Goal: Information Seeking & Learning: Learn about a topic

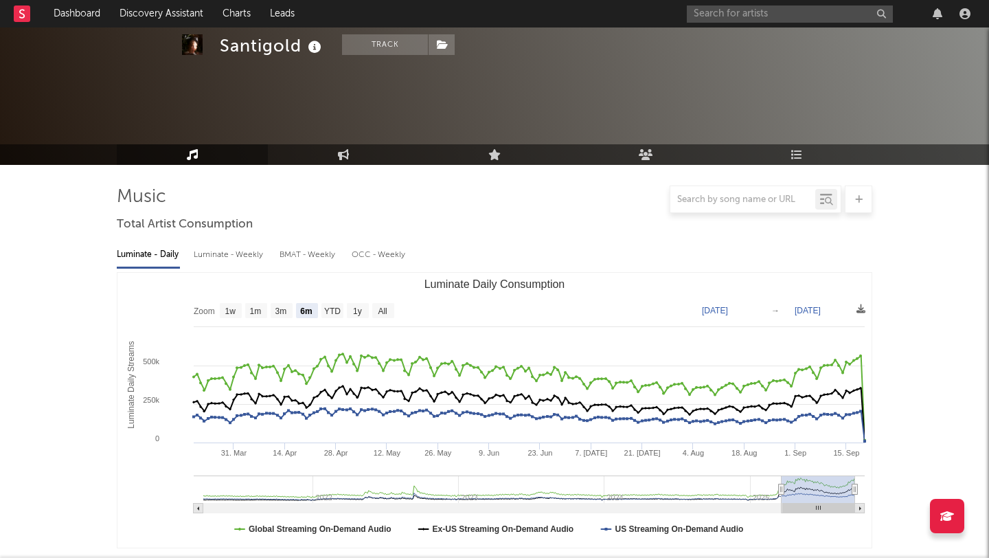
select select "6m"
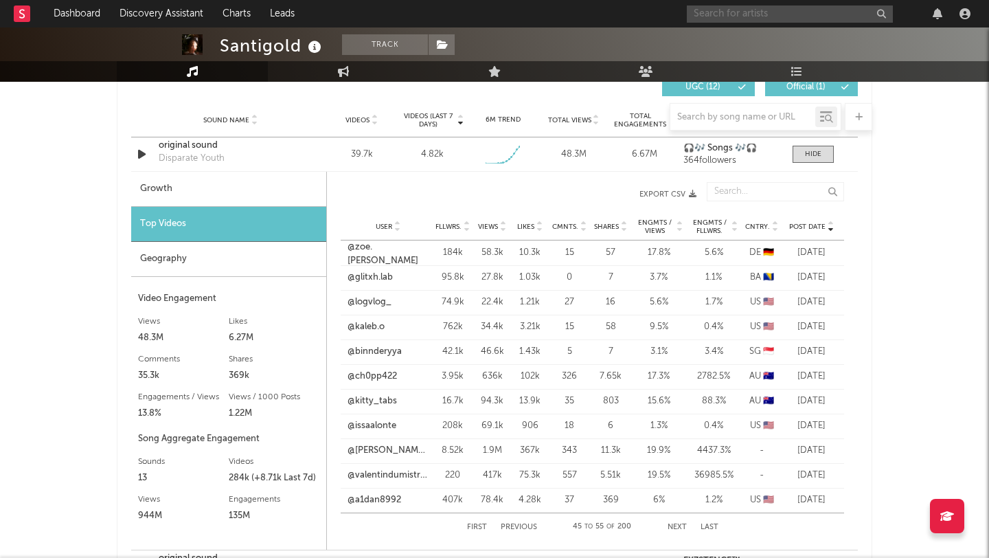
click at [755, 18] on input "text" at bounding box center [790, 13] width 206 height 17
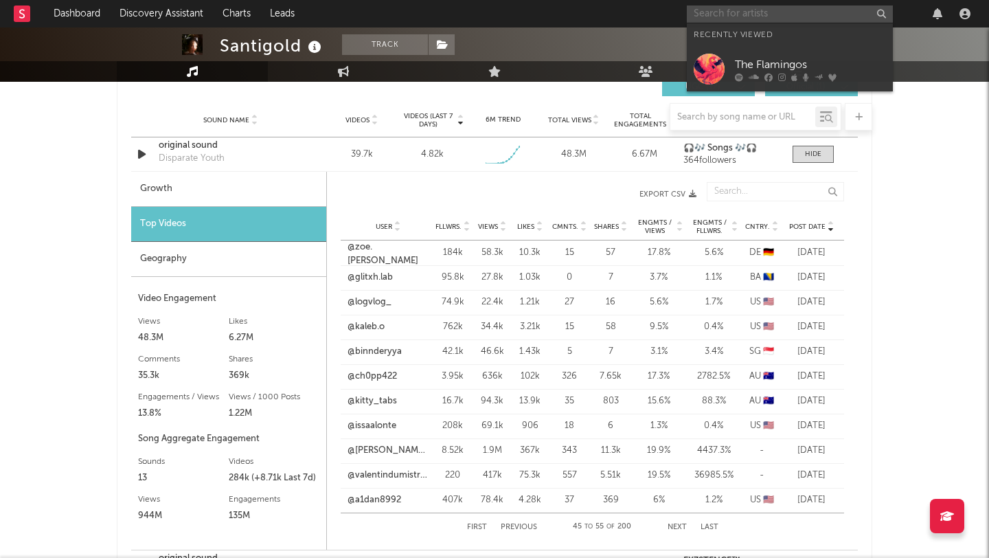
type input "t"
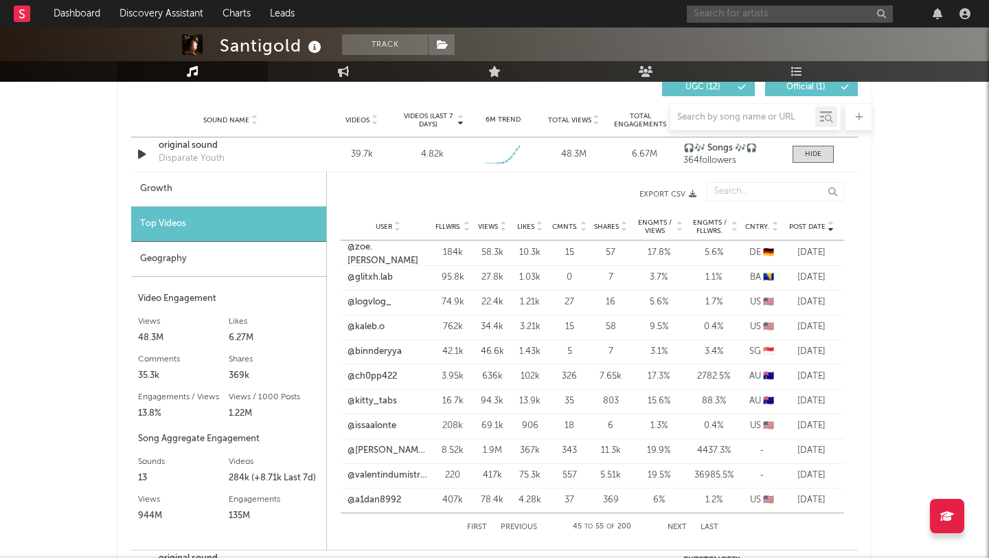
click at [733, 12] on input "text" at bounding box center [790, 13] width 206 height 17
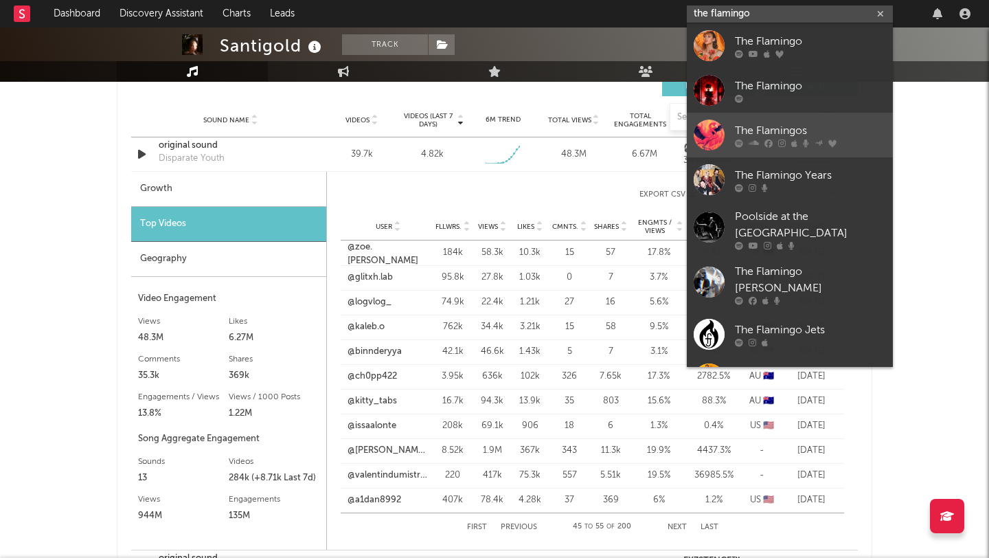
type input "the flamingo"
click at [769, 136] on div "The Flamingos" at bounding box center [810, 130] width 151 height 16
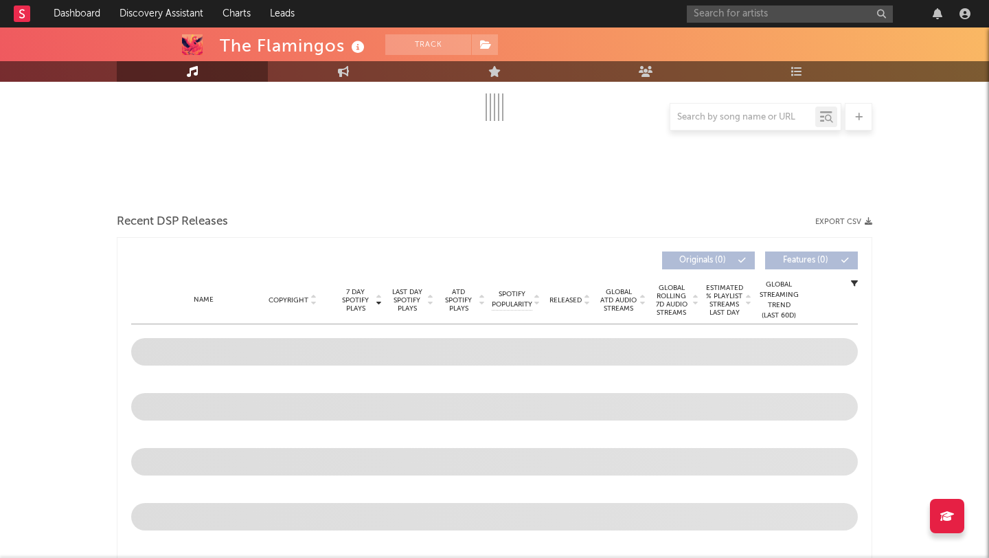
select select "6m"
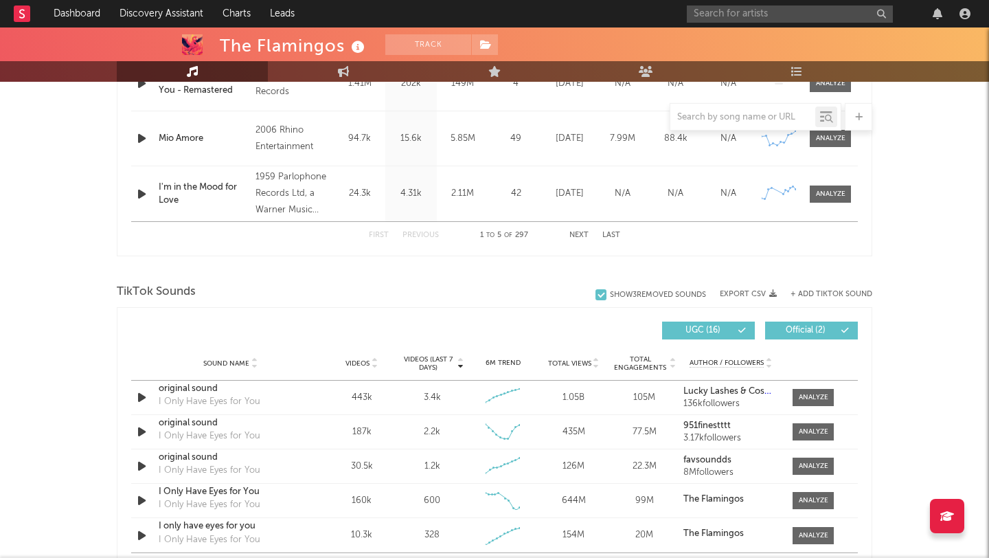
scroll to position [843, 0]
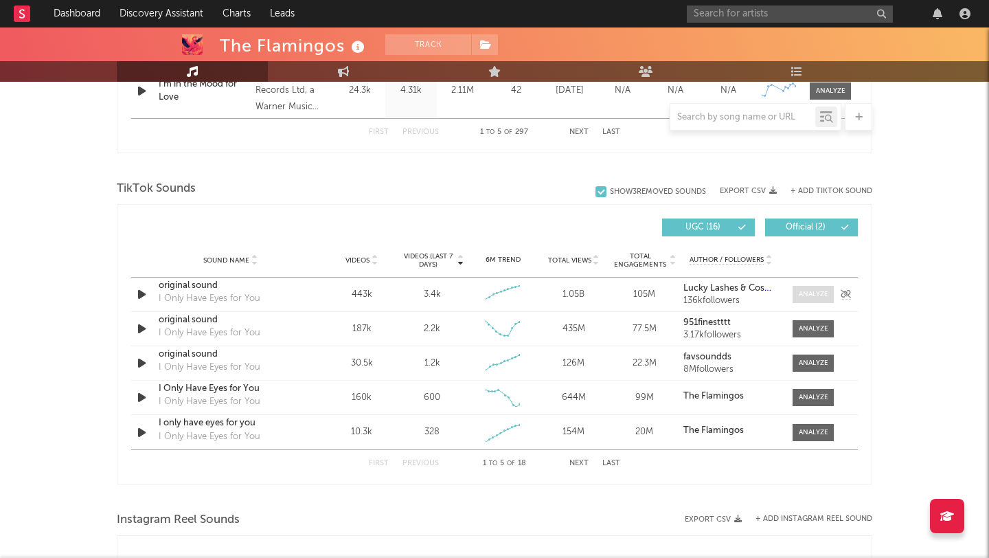
click at [816, 297] on div at bounding box center [814, 294] width 30 height 10
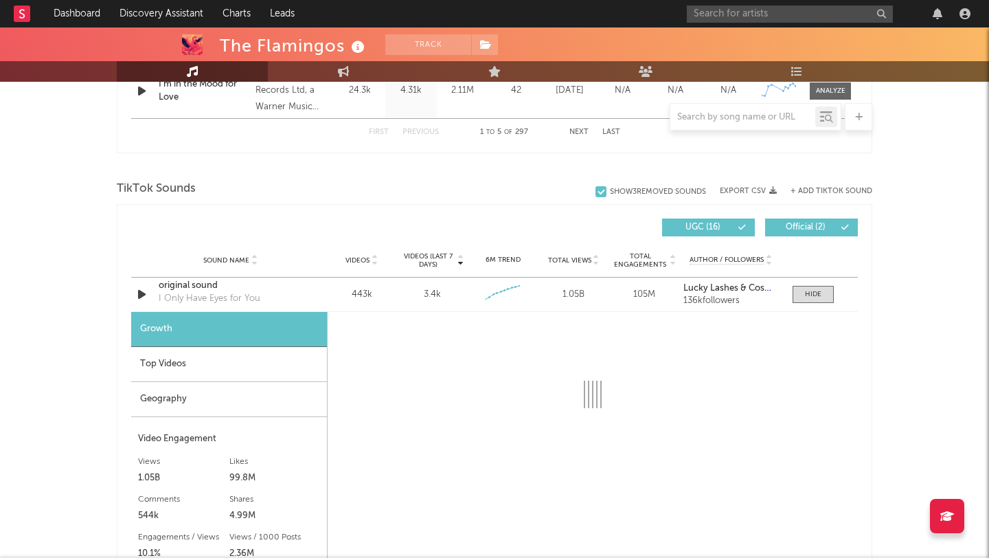
click at [217, 364] on div "Top Videos" at bounding box center [229, 364] width 196 height 35
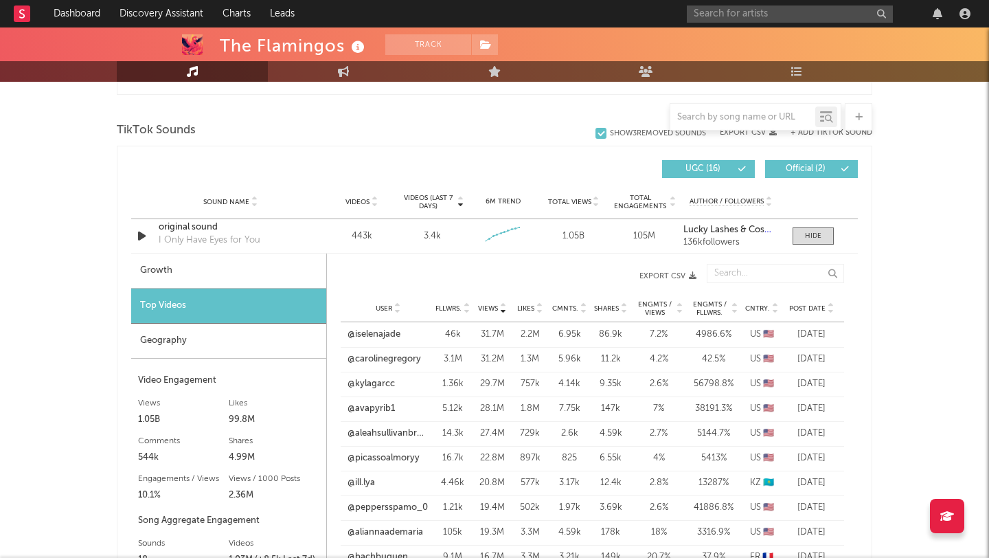
scroll to position [910, 0]
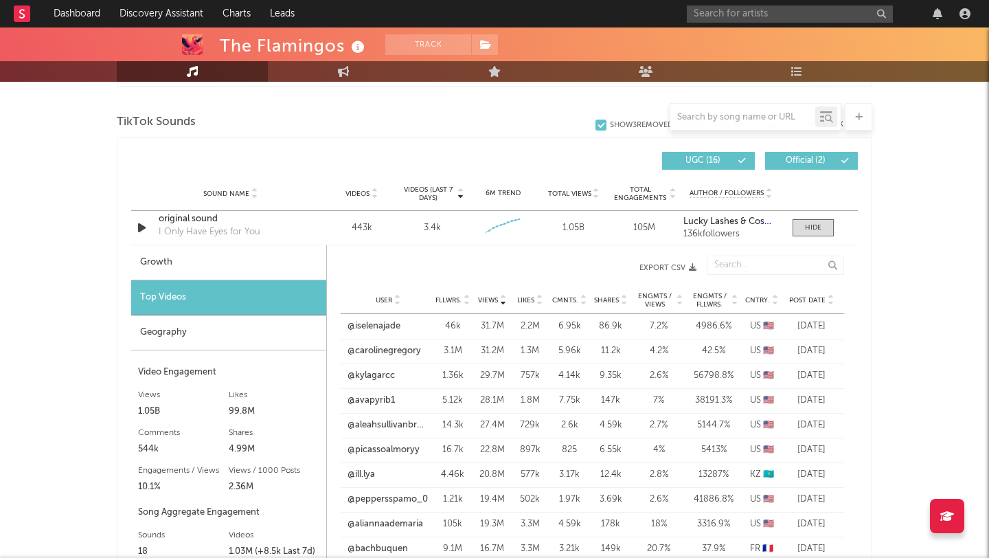
click at [821, 297] on span "Post Date" at bounding box center [807, 300] width 36 height 8
click at [385, 357] on link "@eyemazysoho" at bounding box center [380, 351] width 65 height 14
click at [397, 353] on link "@eyemazysoho" at bounding box center [380, 351] width 65 height 14
click at [382, 458] on div "User @eyemazysoho Fllwrs. 29.9k Views 2.2M Likes 174k Cmnts. 782 Shares 36.2k E…" at bounding box center [593, 450] width 504 height 25
click at [176, 217] on div "original sound" at bounding box center [231, 219] width 144 height 14
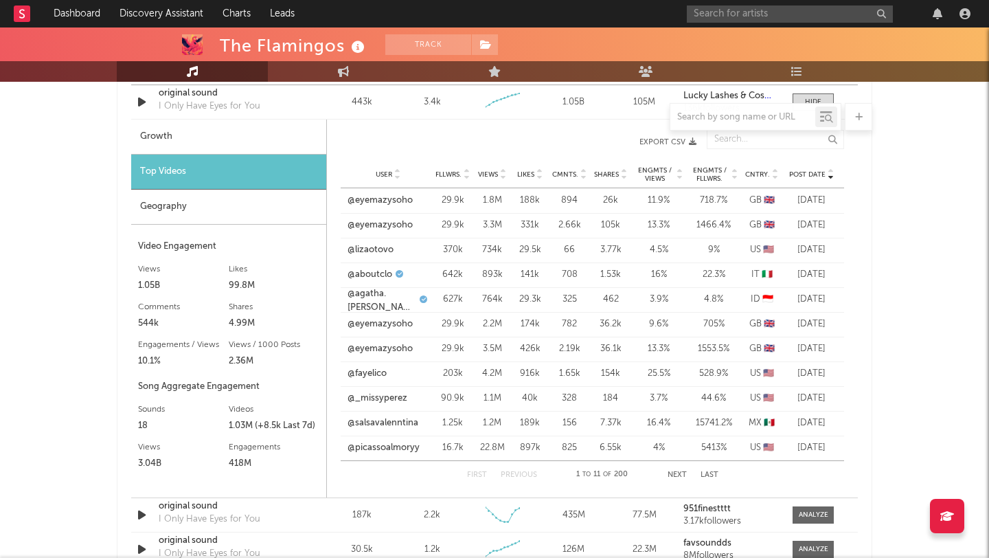
scroll to position [1037, 0]
click at [390, 394] on link "@_missyperez" at bounding box center [378, 397] width 60 height 14
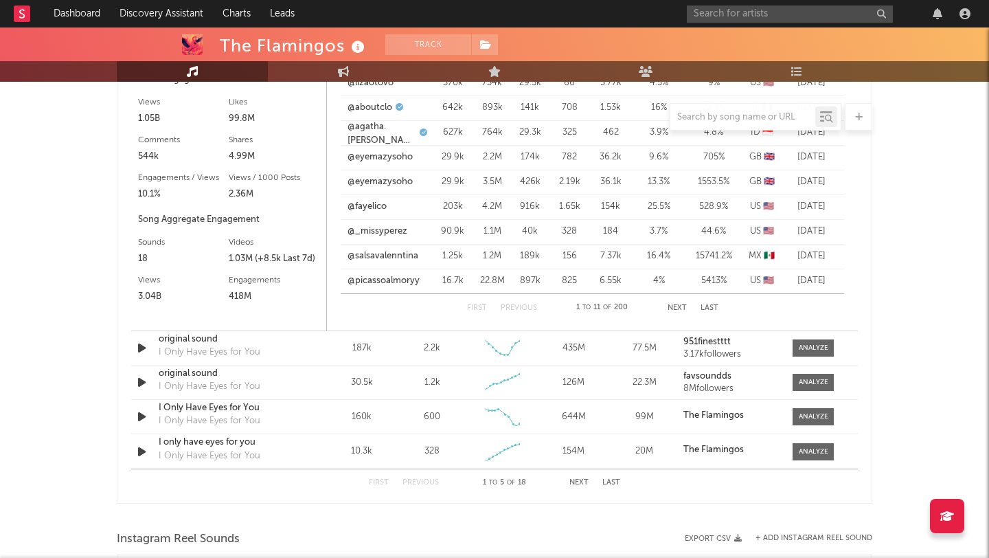
scroll to position [1235, 0]
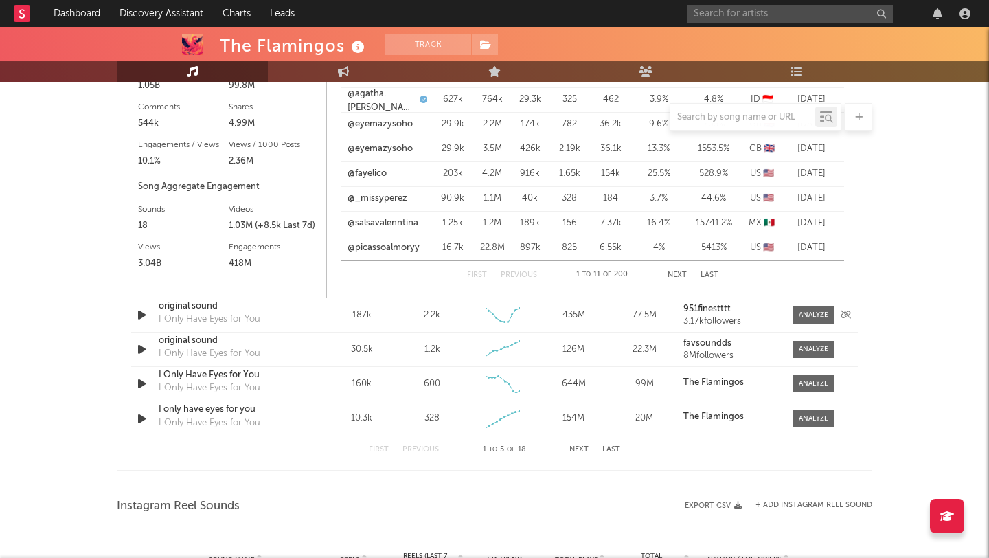
click at [801, 324] on div "Sound Name original sound I Only Have Eyes for You Videos 187k Videos (last 7 d…" at bounding box center [494, 315] width 727 height 34
click at [801, 323] on span at bounding box center [813, 314] width 41 height 17
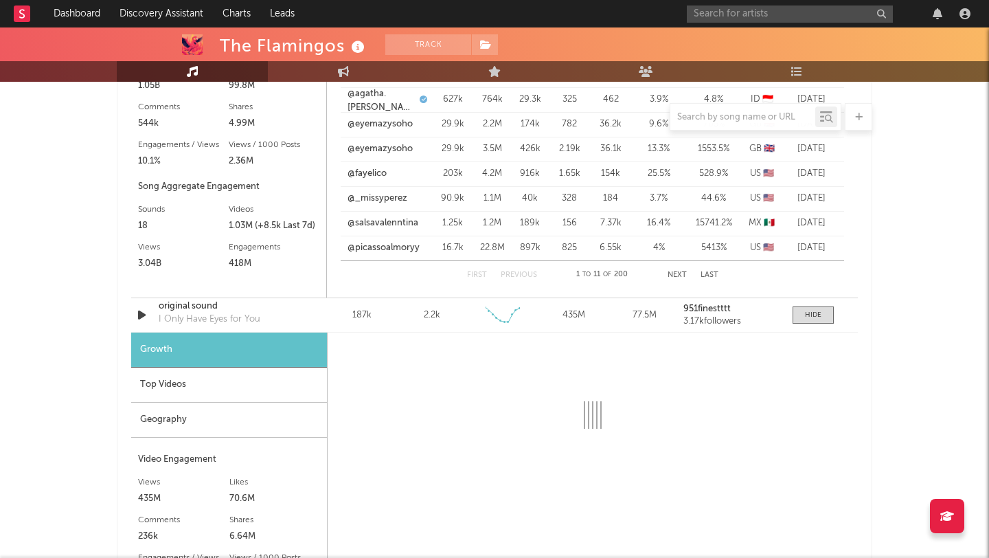
click at [221, 385] on div "Top Videos" at bounding box center [229, 385] width 196 height 35
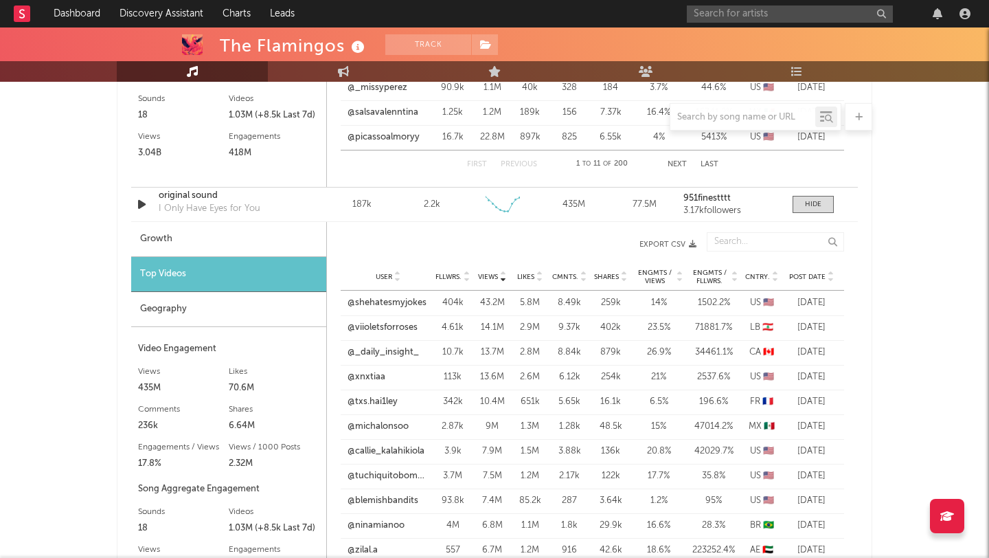
scroll to position [1346, 0]
click at [817, 286] on div "User Fllwrs. Views Likes Cmnts. Shares Engmts / Views Engmts / Fllwrs. Cntry. P…" at bounding box center [593, 275] width 504 height 27
click at [818, 278] on span "Post Date" at bounding box center [807, 276] width 36 height 8
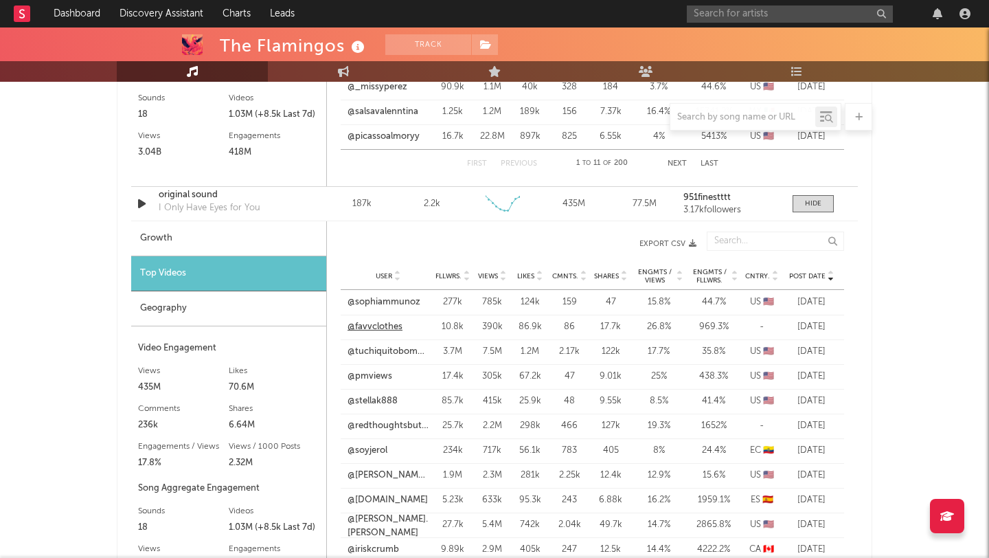
click at [368, 330] on link "@favvclothes" at bounding box center [375, 327] width 55 height 14
click at [738, 13] on input "text" at bounding box center [790, 13] width 206 height 17
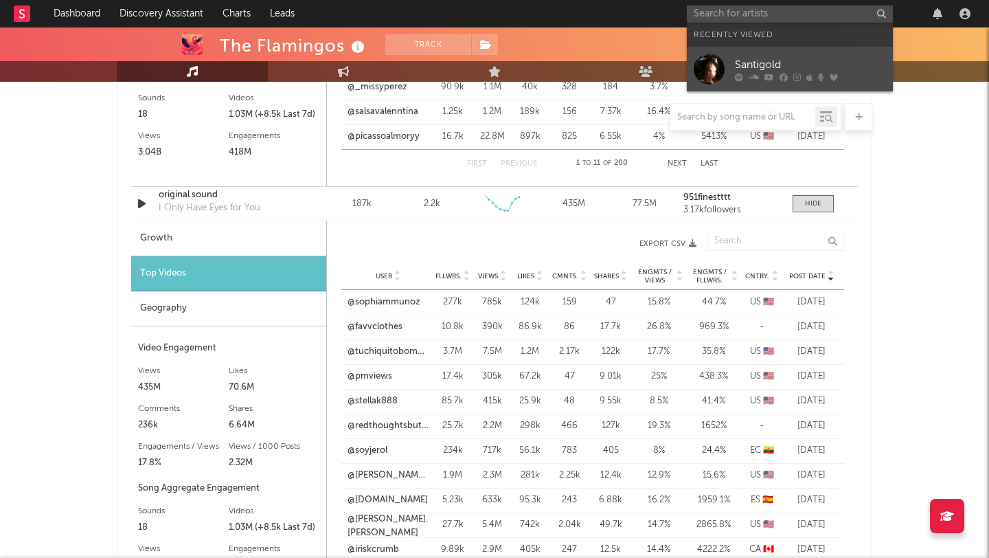
click at [719, 67] on div at bounding box center [709, 69] width 31 height 31
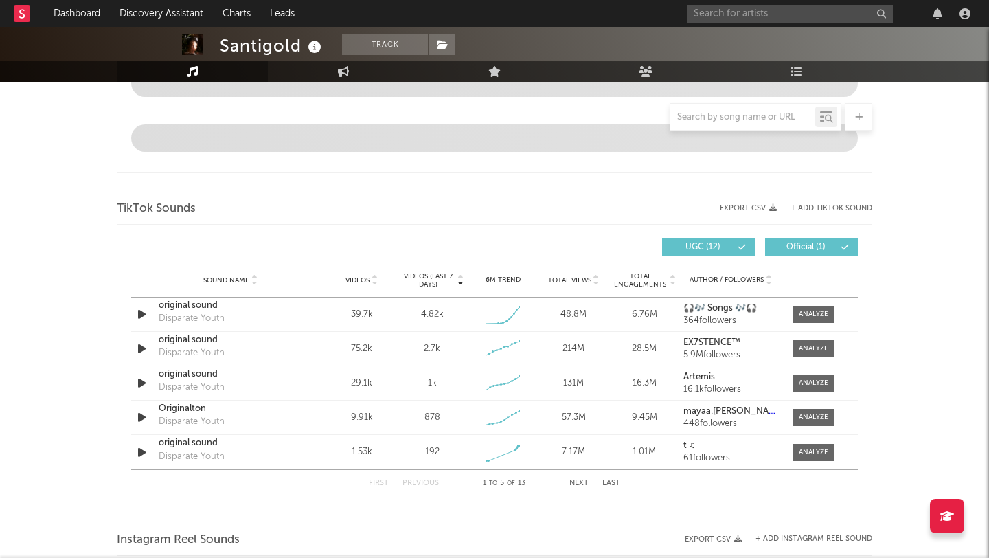
scroll to position [686, 0]
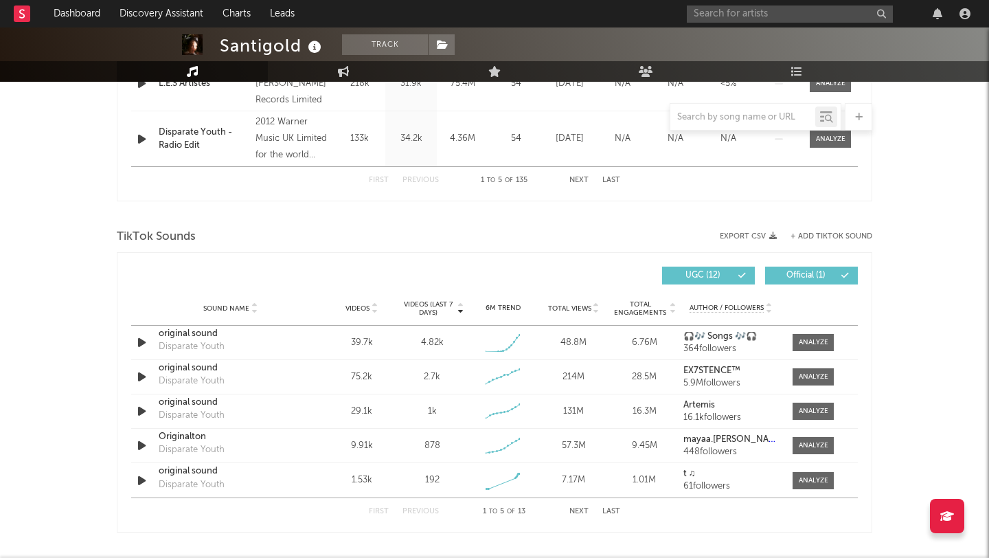
select select "6m"
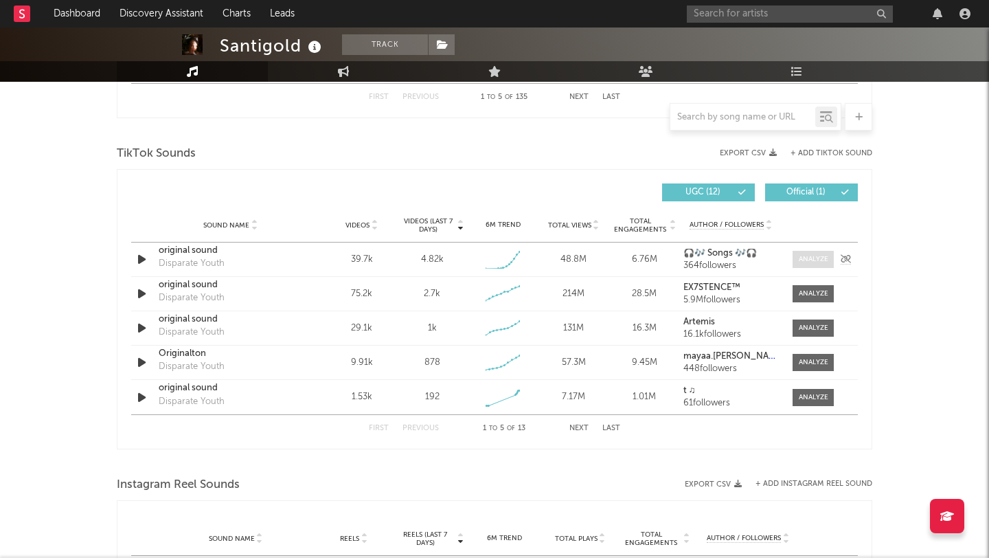
click at [806, 259] on div at bounding box center [814, 259] width 30 height 10
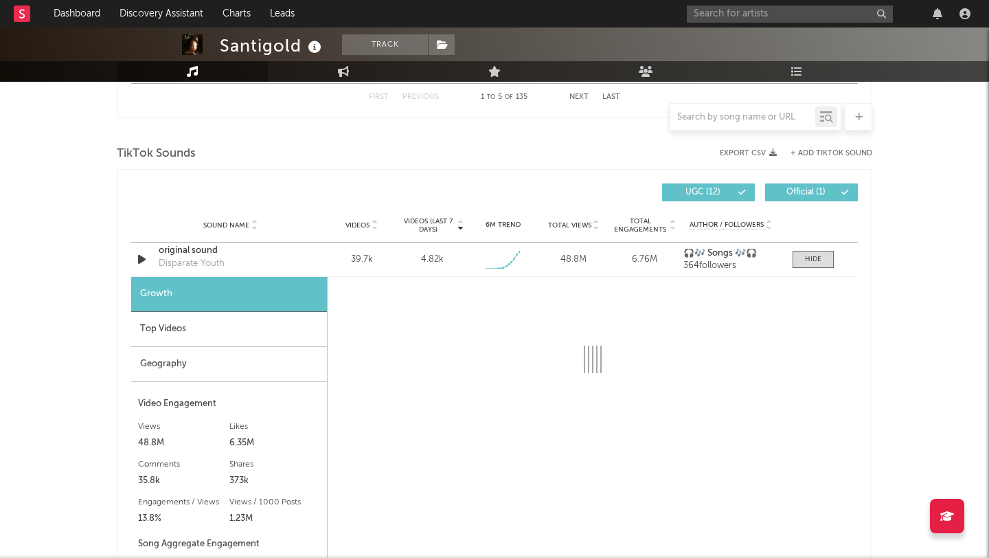
select select "1w"
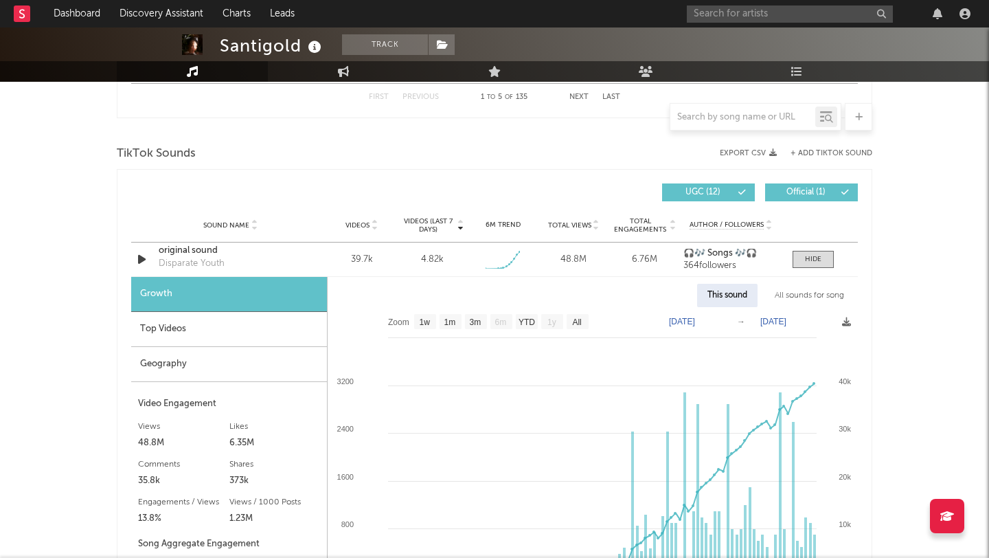
click at [177, 330] on div "Top Videos" at bounding box center [229, 329] width 196 height 35
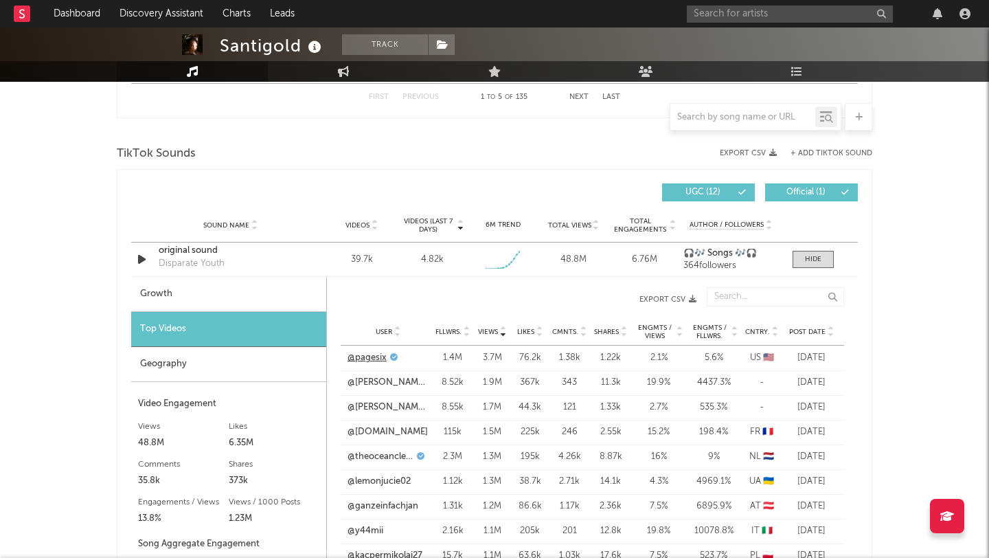
click at [372, 357] on link "@pagesix" at bounding box center [367, 358] width 39 height 14
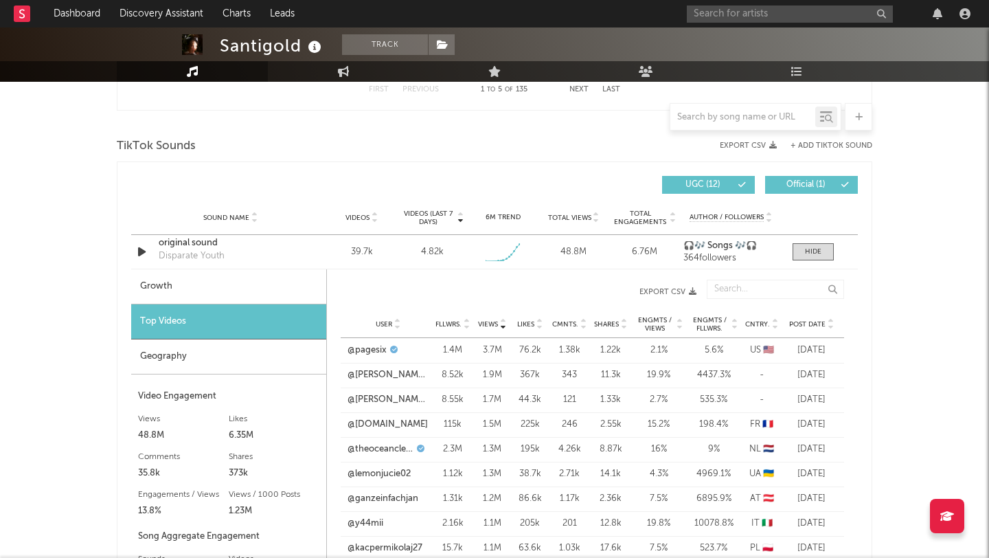
click at [819, 320] on span "Post Date" at bounding box center [807, 324] width 36 height 8
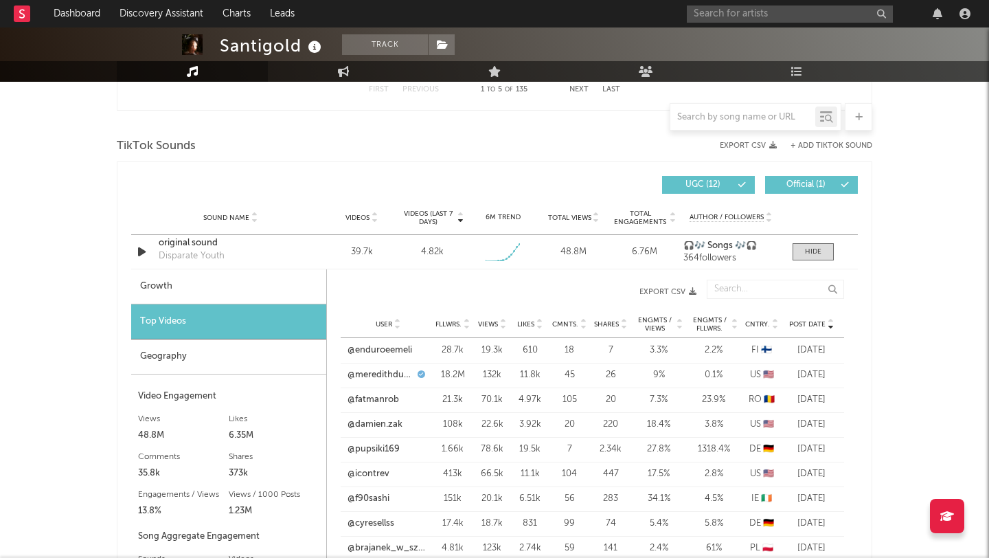
click at [819, 320] on span "Post Date" at bounding box center [807, 324] width 36 height 8
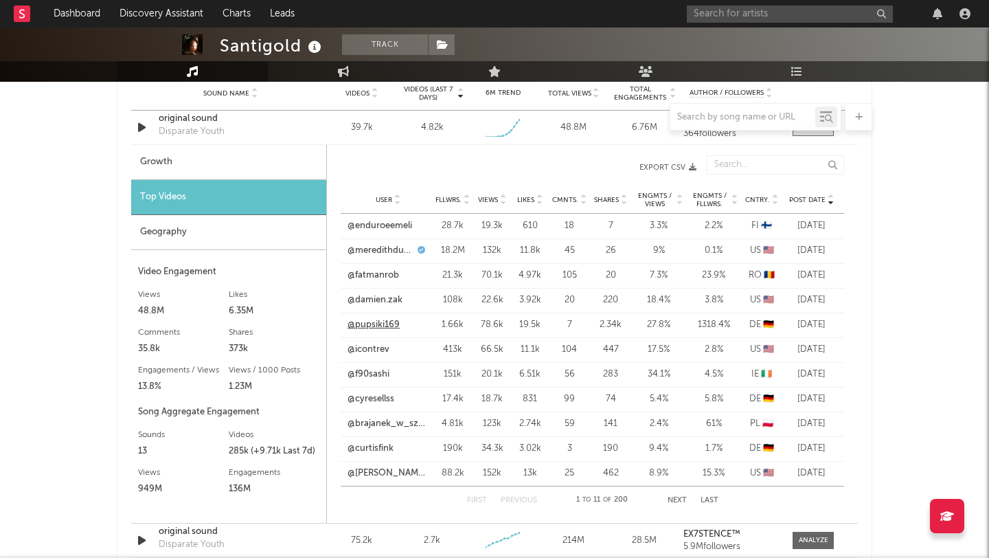
click at [374, 321] on link "@pupsiki169" at bounding box center [374, 325] width 52 height 14
click at [676, 500] on button "Next" at bounding box center [677, 501] width 19 height 8
click at [372, 346] on link "@x.xmalin" at bounding box center [369, 350] width 42 height 14
click at [368, 248] on link "@dynastimonae" at bounding box center [381, 251] width 67 height 14
click at [377, 251] on link "@dynastimonae" at bounding box center [381, 251] width 67 height 14
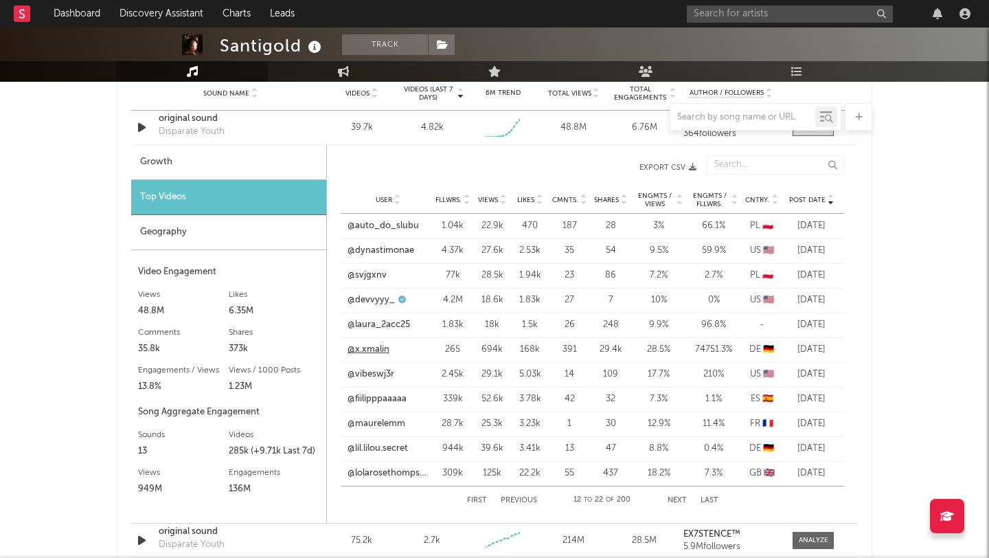
click at [370, 348] on link "@x.xmalin" at bounding box center [369, 350] width 42 height 14
click at [358, 468] on link "@lolarosethompsonn" at bounding box center [388, 473] width 81 height 14
click at [675, 499] on button "Next" at bounding box center [677, 501] width 19 height 8
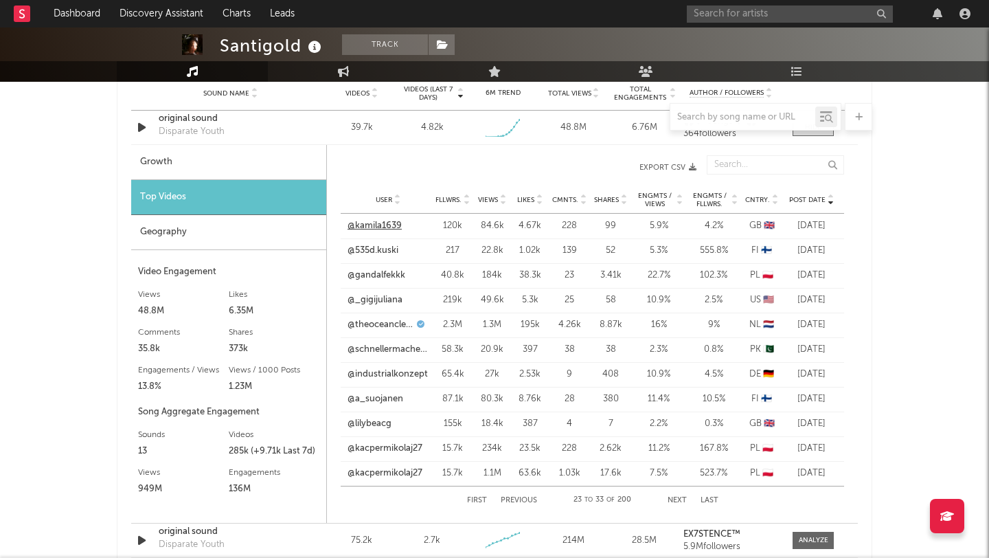
click at [394, 226] on link "@kamila1639" at bounding box center [375, 226] width 54 height 14
click at [379, 328] on link "@theoceancleanup" at bounding box center [381, 325] width 66 height 14
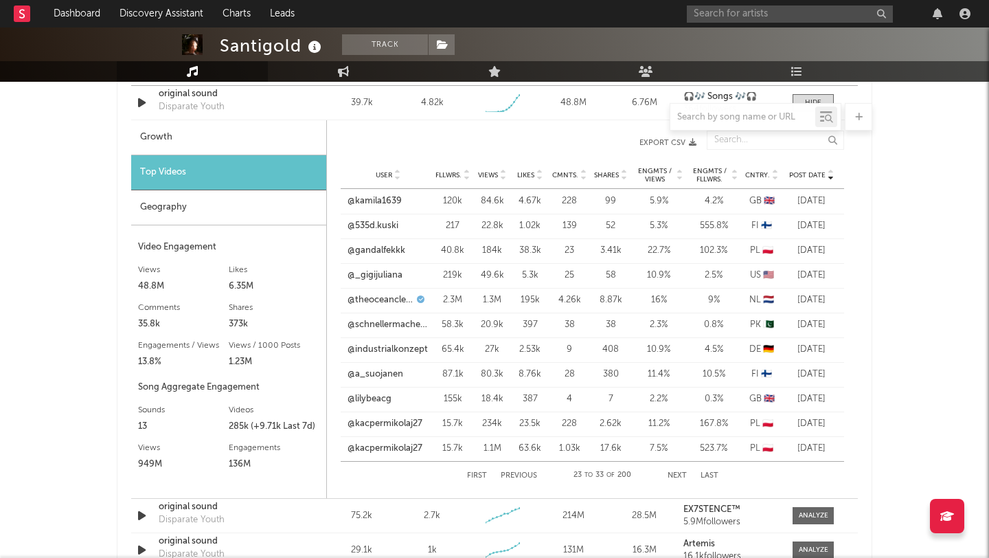
scroll to position [1035, 0]
click at [375, 396] on link "@lilybeacg" at bounding box center [370, 399] width 44 height 14
click at [404, 419] on link "@kacpermikolaj27" at bounding box center [385, 423] width 75 height 14
click at [675, 473] on button "Next" at bounding box center [677, 475] width 19 height 8
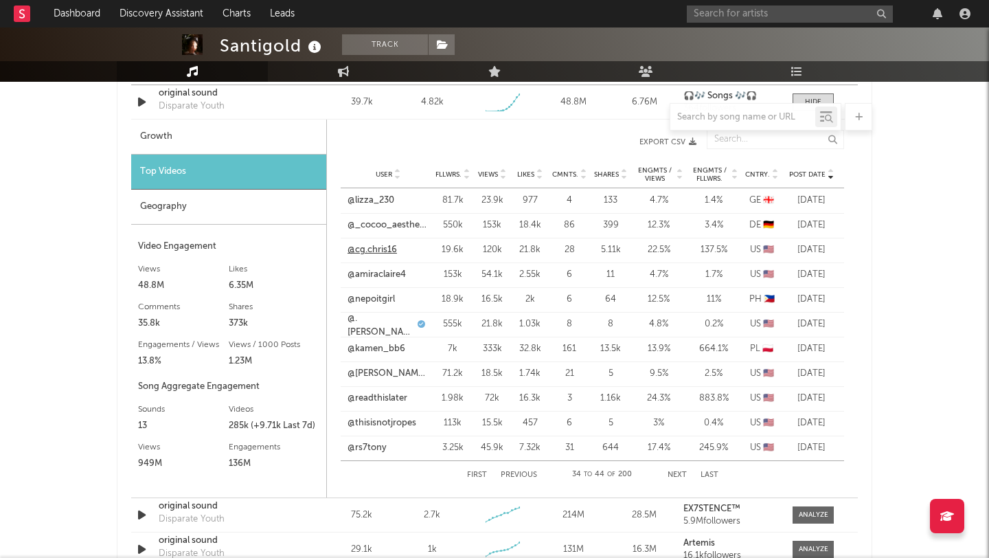
click at [361, 246] on link "@cg.chris16" at bounding box center [372, 250] width 49 height 14
click at [394, 396] on link "@readthislater" at bounding box center [378, 399] width 60 height 14
click at [358, 447] on link "@rs7tony" at bounding box center [367, 448] width 39 height 14
click at [679, 477] on button "Next" at bounding box center [677, 475] width 19 height 8
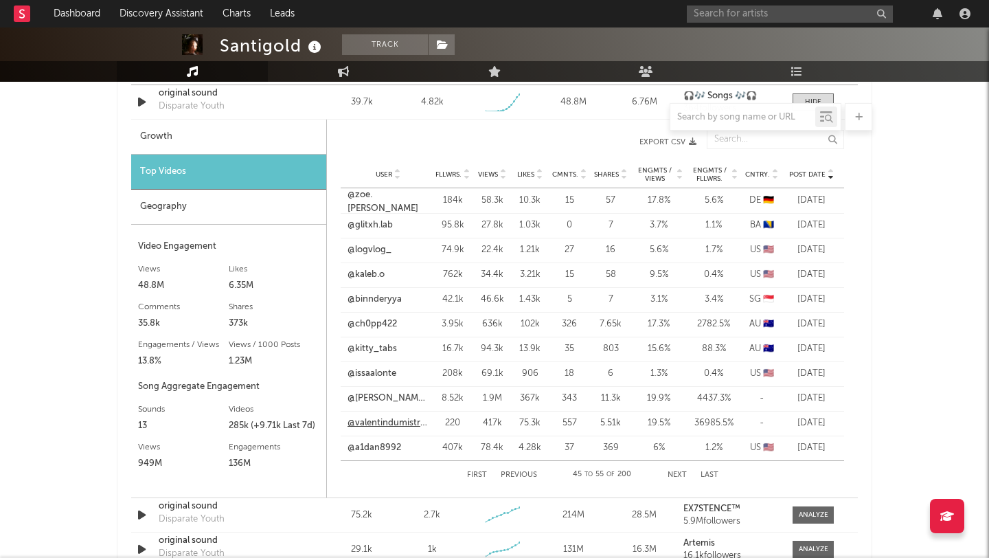
click at [370, 422] on link "@valentindumistracel" at bounding box center [388, 423] width 81 height 14
click at [379, 397] on link "@[PERSON_NAME].goddard0" at bounding box center [388, 399] width 81 height 14
click at [798, 10] on input "text" at bounding box center [790, 13] width 206 height 17
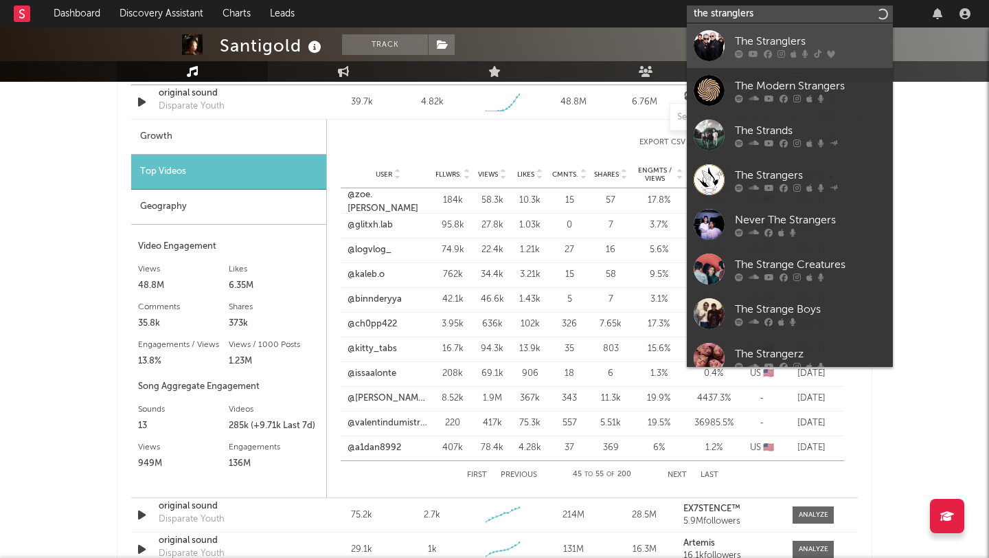
type input "the stranglers"
click at [825, 38] on div "The Stranglers" at bounding box center [810, 41] width 151 height 16
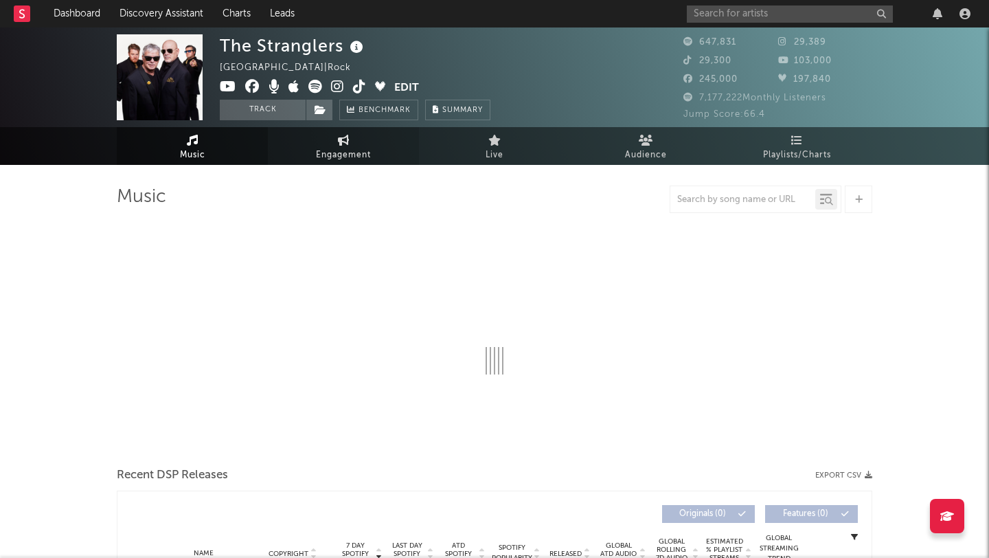
select select "6m"
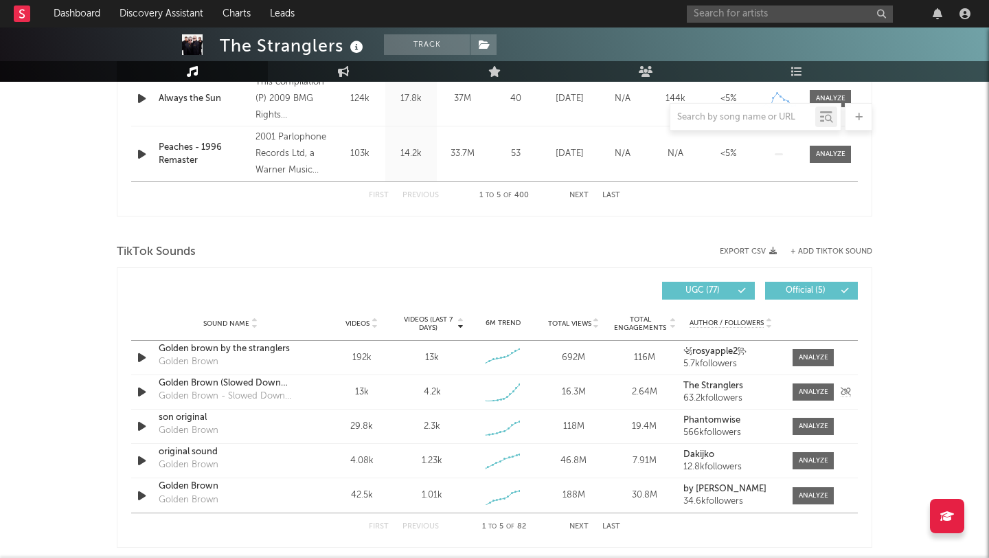
scroll to position [866, 0]
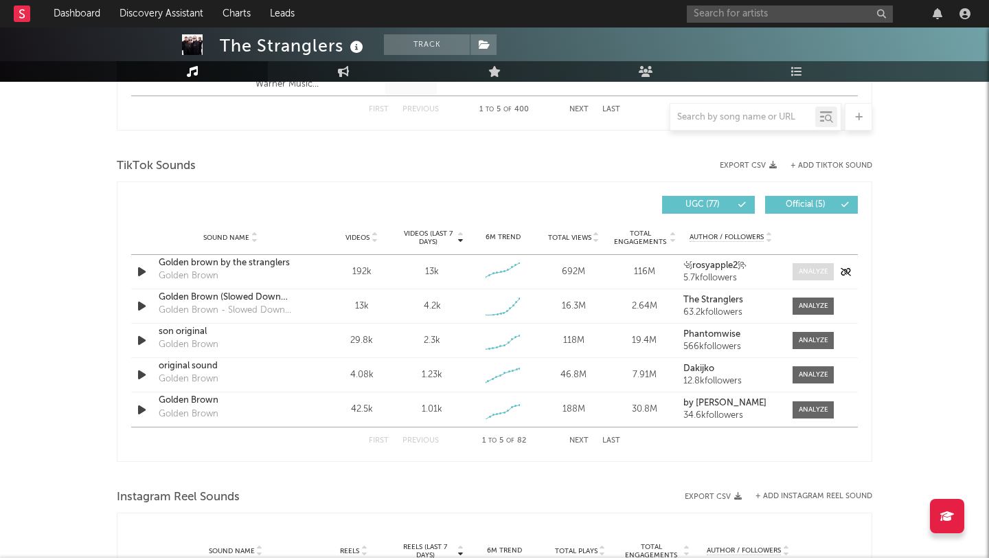
click at [811, 268] on div at bounding box center [814, 272] width 30 height 10
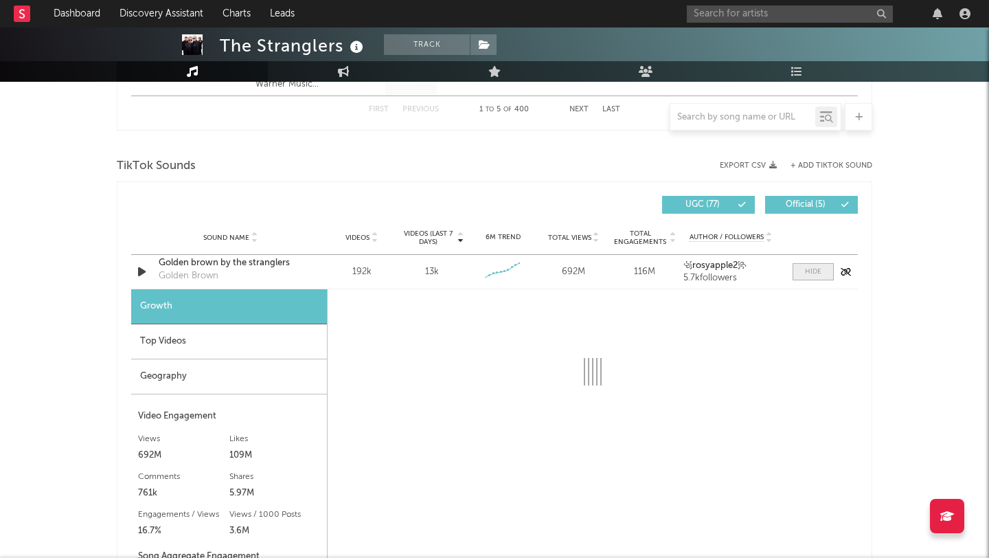
select select "6m"
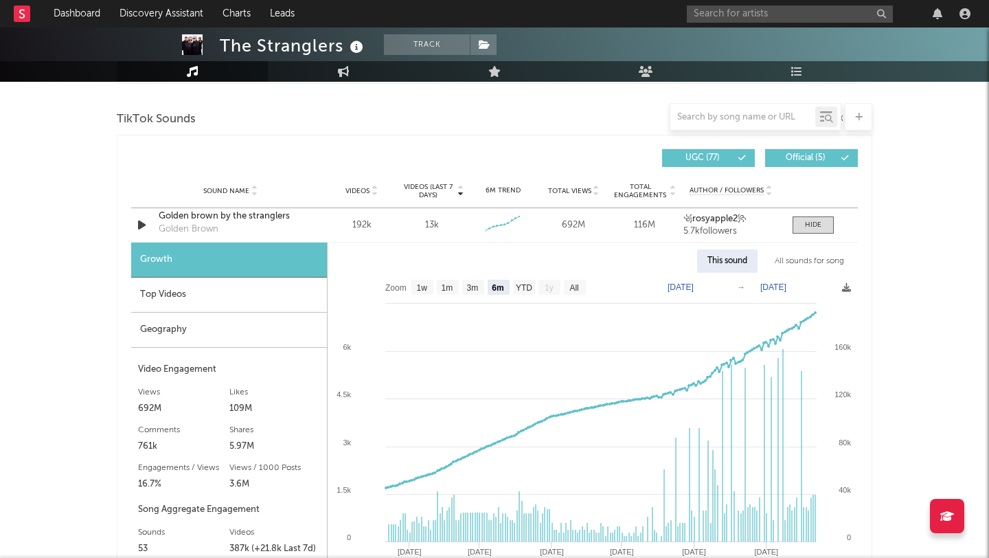
scroll to position [914, 0]
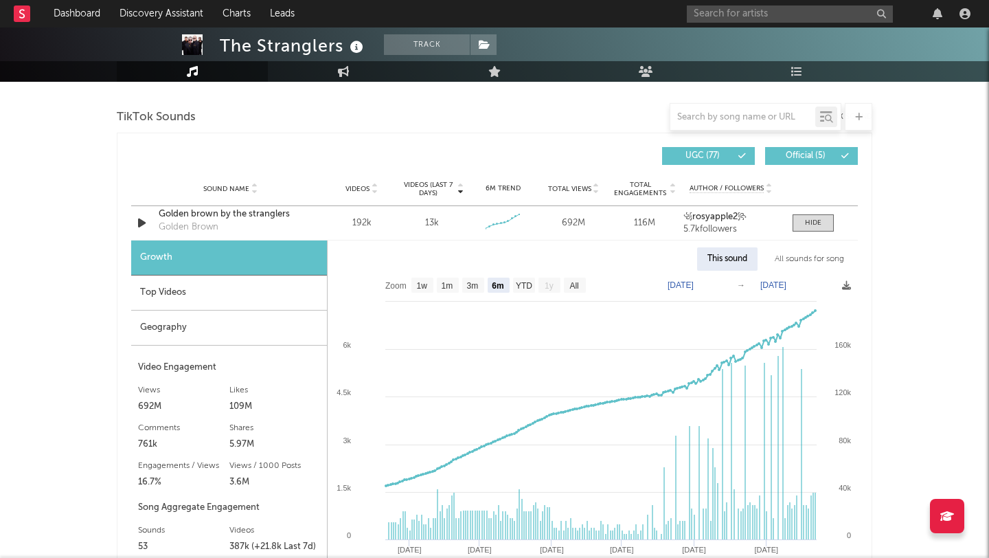
click at [226, 300] on div "Top Videos" at bounding box center [229, 292] width 196 height 35
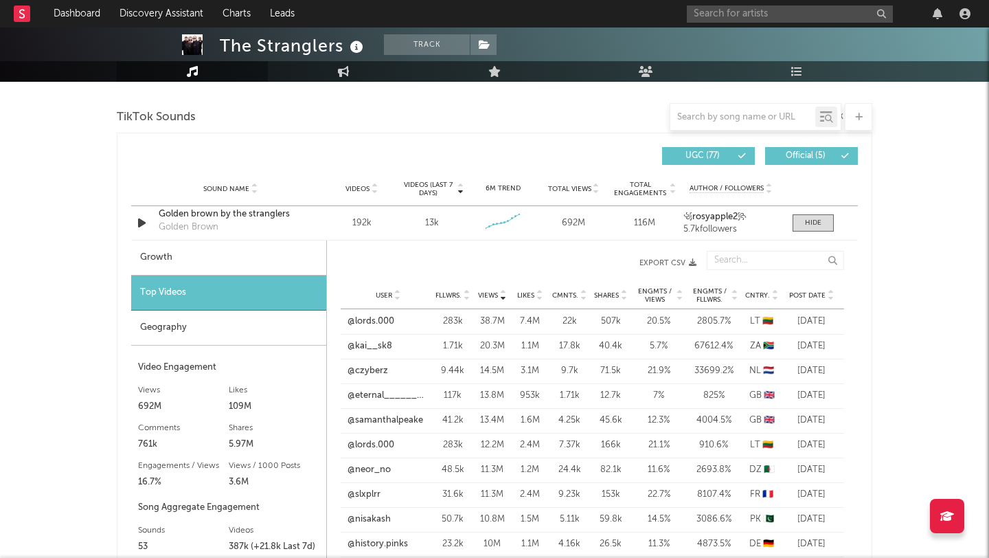
click at [816, 304] on div "User Fllwrs. Views Likes Cmnts. Shares Engmts / Views Engmts / Fllwrs. Cntry. P…" at bounding box center [593, 295] width 504 height 27
click at [813, 290] on div "Post Date" at bounding box center [812, 295] width 52 height 10
click at [387, 351] on link "@lascasasreales" at bounding box center [380, 346] width 65 height 14
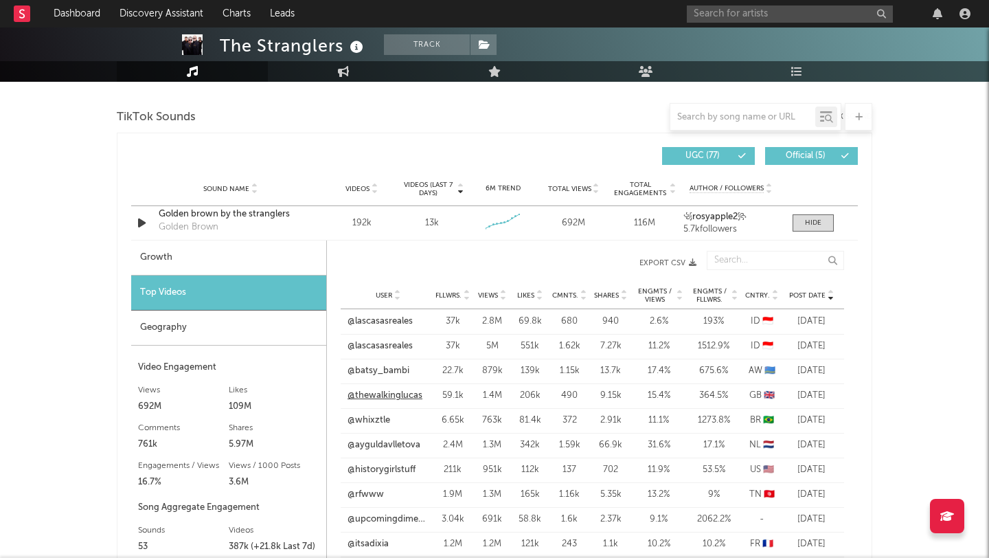
click at [398, 408] on div "User @whixztle Fllwrs. 6.65k Views 763k Likes 81.4k Cmnts. 372 Shares 2.91k Eng…" at bounding box center [593, 420] width 504 height 25
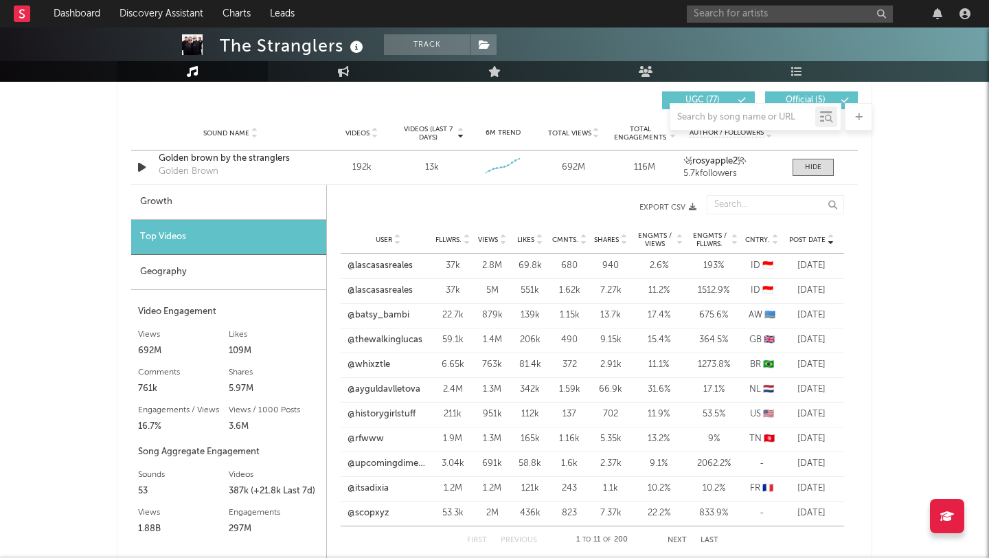
click at [395, 341] on link "@thewalkinglucas" at bounding box center [385, 340] width 75 height 14
click at [386, 335] on link "@thewalkinglucas" at bounding box center [385, 340] width 75 height 14
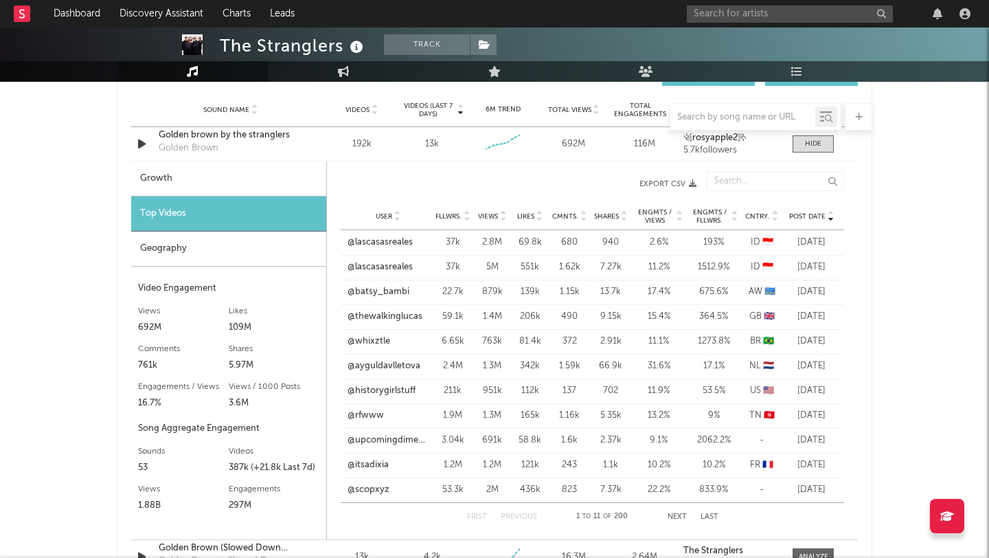
scroll to position [991, 0]
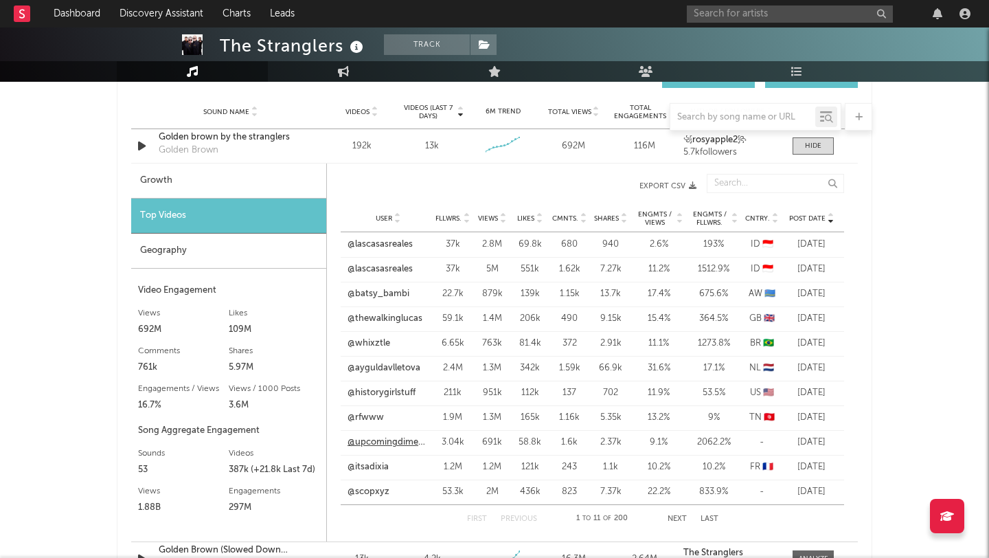
click at [384, 438] on link "@upcomingdimension" at bounding box center [388, 443] width 81 height 14
click at [393, 311] on div "User @thewalkinglucas Fllwrs. 59.1k Views 1.4M Likes 206k Cmnts. 490 Shares 9.1…" at bounding box center [593, 318] width 504 height 25
click at [385, 318] on link "@thewalkinglucas" at bounding box center [385, 319] width 75 height 14
click at [676, 517] on button "Next" at bounding box center [677, 519] width 19 height 8
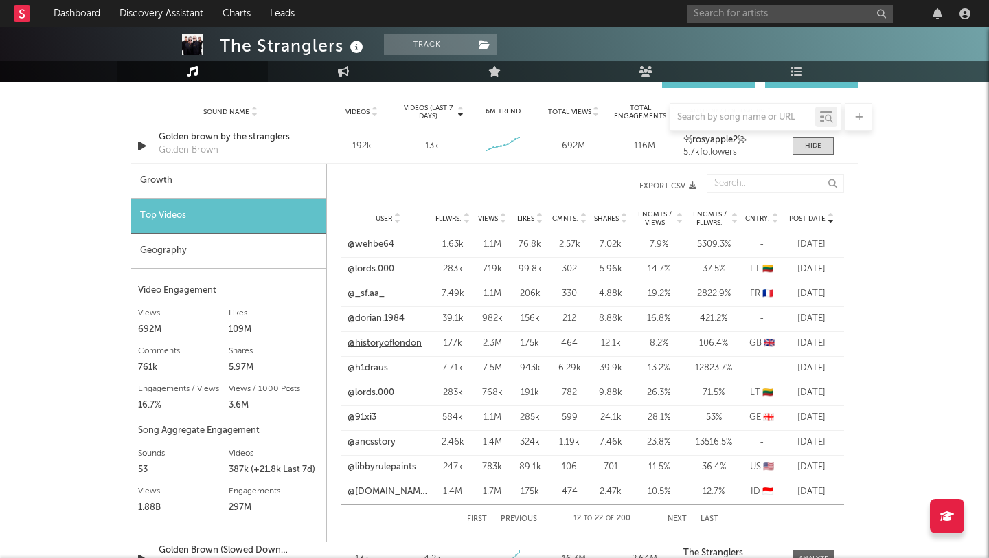
click at [383, 346] on link "@historyoflondon" at bounding box center [385, 344] width 74 height 14
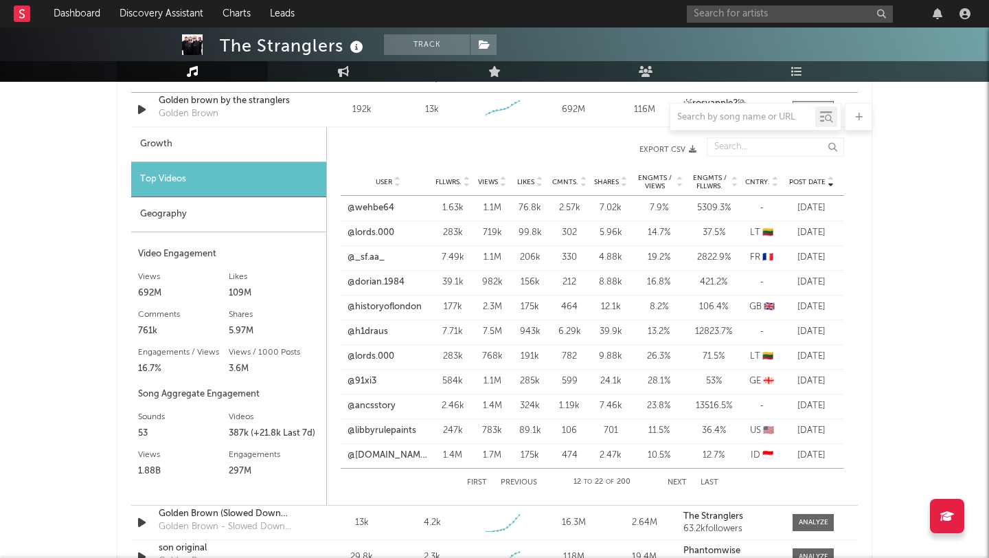
click at [363, 423] on div "User @libbyrulepaints Fllwrs. 247k Views 783k Likes 89.1k Cmnts. 106 Shares 701…" at bounding box center [593, 430] width 504 height 25
click at [365, 431] on link "@libbyrulepaints" at bounding box center [382, 431] width 69 height 14
click at [520, 475] on div "First Previous 12 to 22 of 200 Next Last" at bounding box center [592, 481] width 251 height 27
click at [519, 479] on button "Previous" at bounding box center [519, 483] width 36 height 8
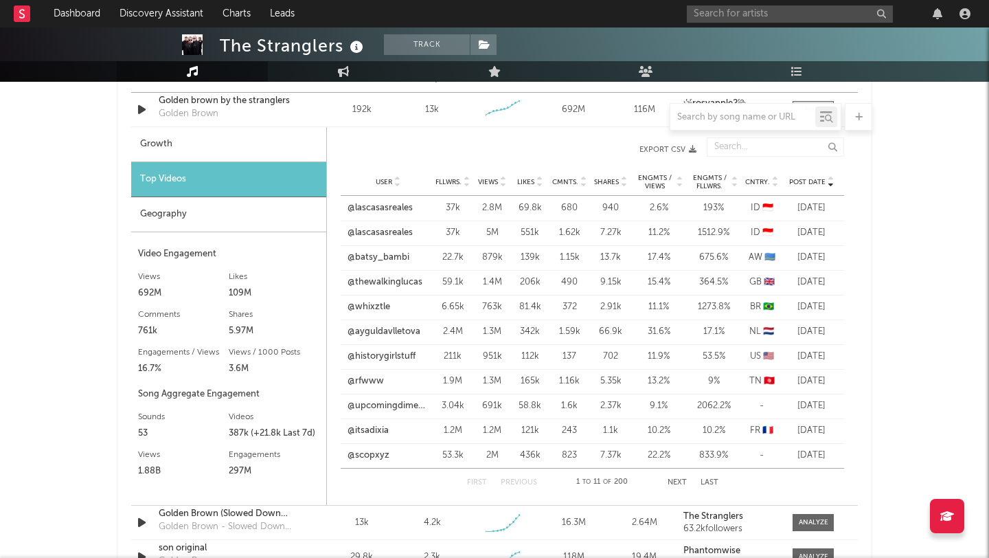
click at [371, 223] on div "User @lascasasreales Fllwrs. 37k Views 5M Likes 551k Cmnts. 1.62k Shares 7.27k …" at bounding box center [593, 233] width 504 height 25
click at [371, 235] on link "@lascasasreales" at bounding box center [380, 233] width 65 height 14
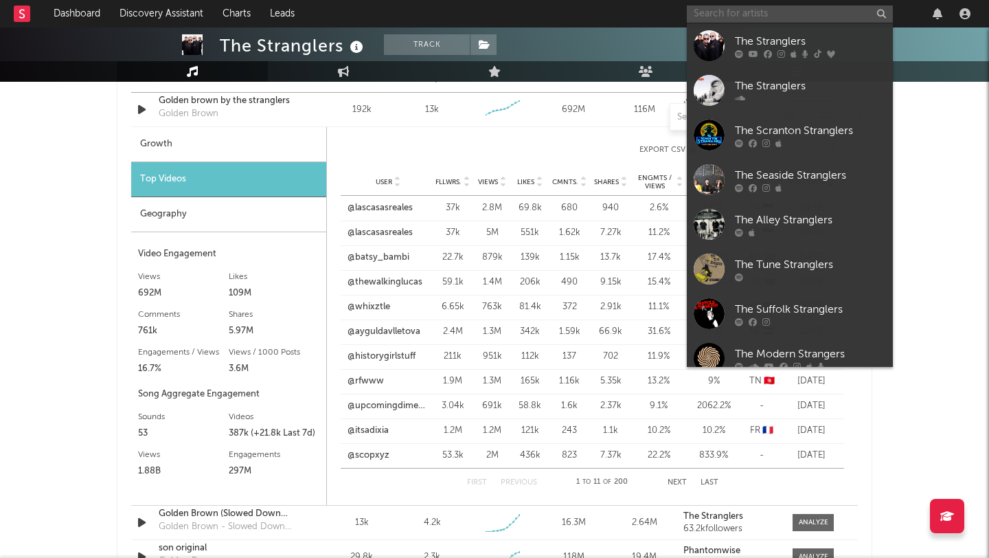
click at [798, 11] on input "text" at bounding box center [790, 13] width 206 height 17
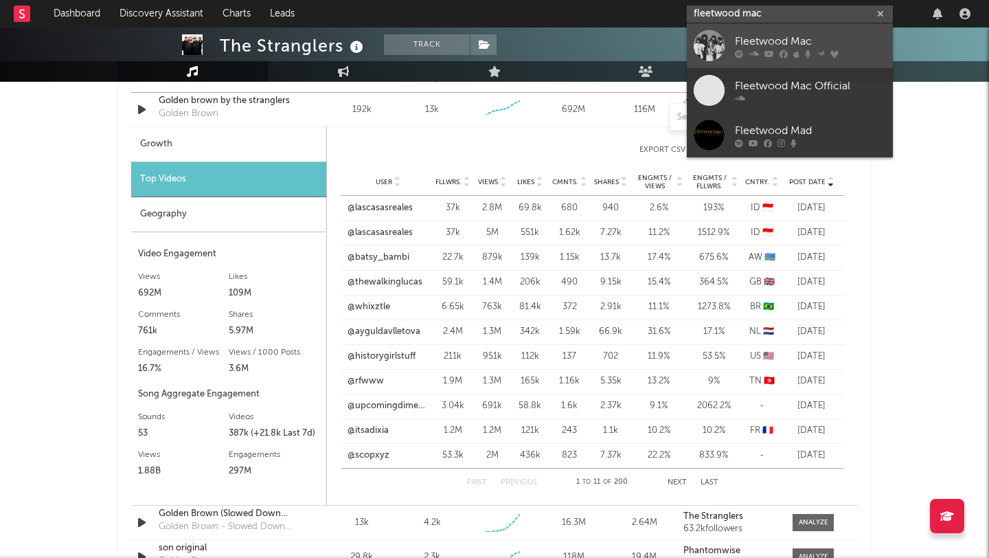
type input "fleetwood mac"
click at [793, 60] on link "Fleetwood Mac" at bounding box center [790, 45] width 206 height 45
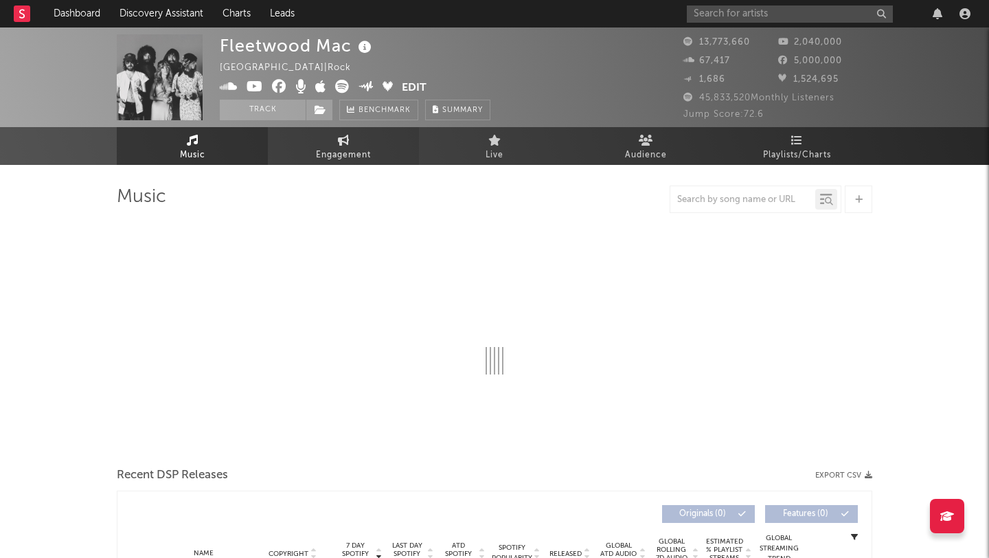
select select "6m"
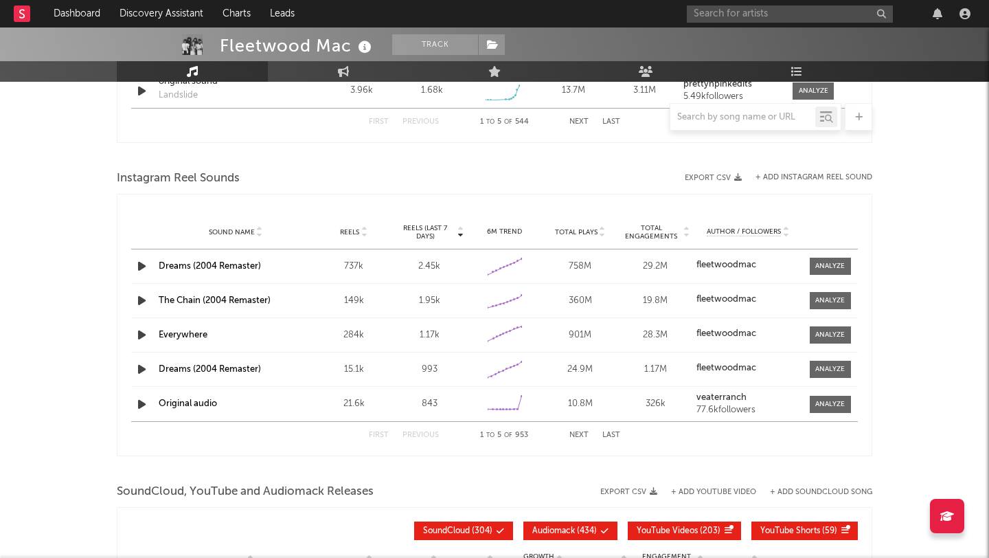
scroll to position [931, 0]
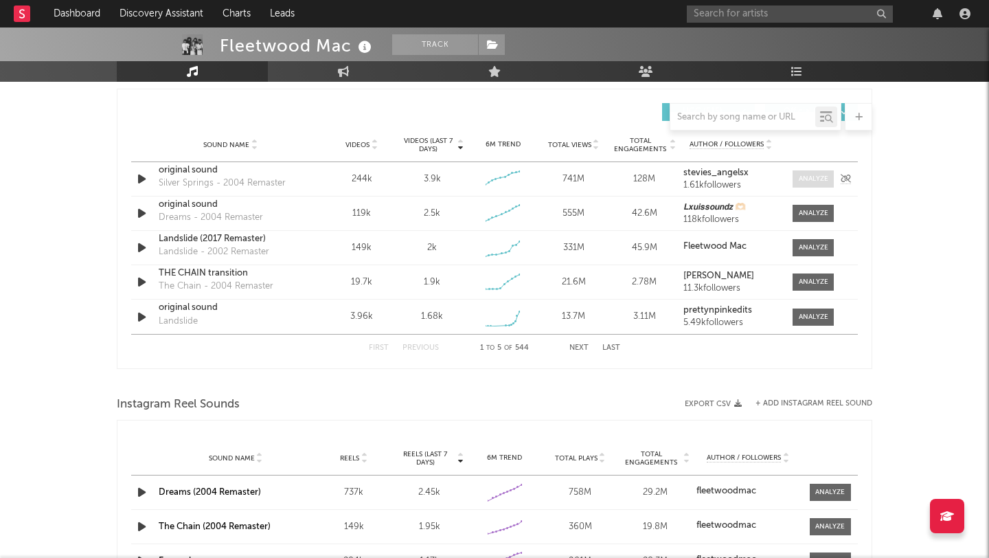
click at [826, 173] on span at bounding box center [813, 178] width 41 height 17
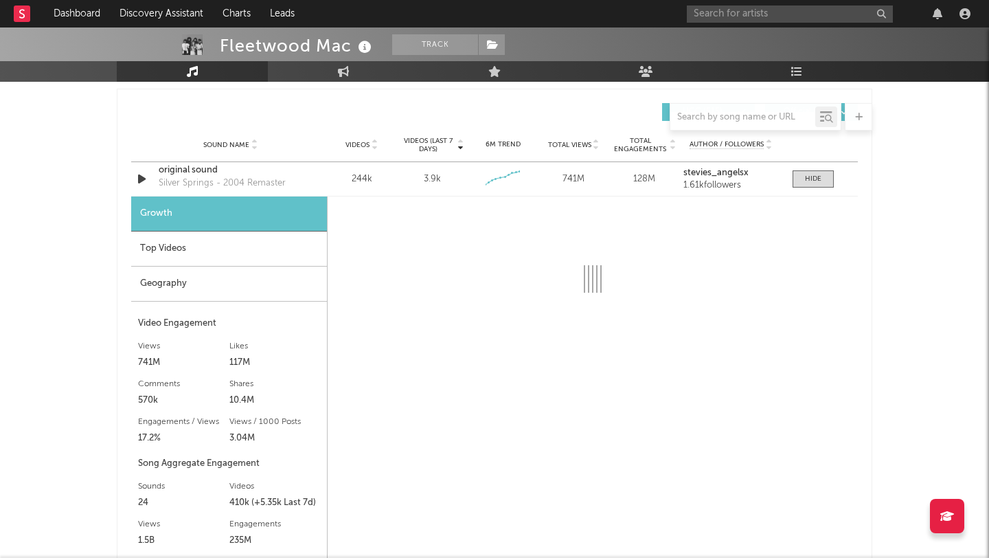
click at [208, 244] on div "Top Videos" at bounding box center [229, 248] width 196 height 35
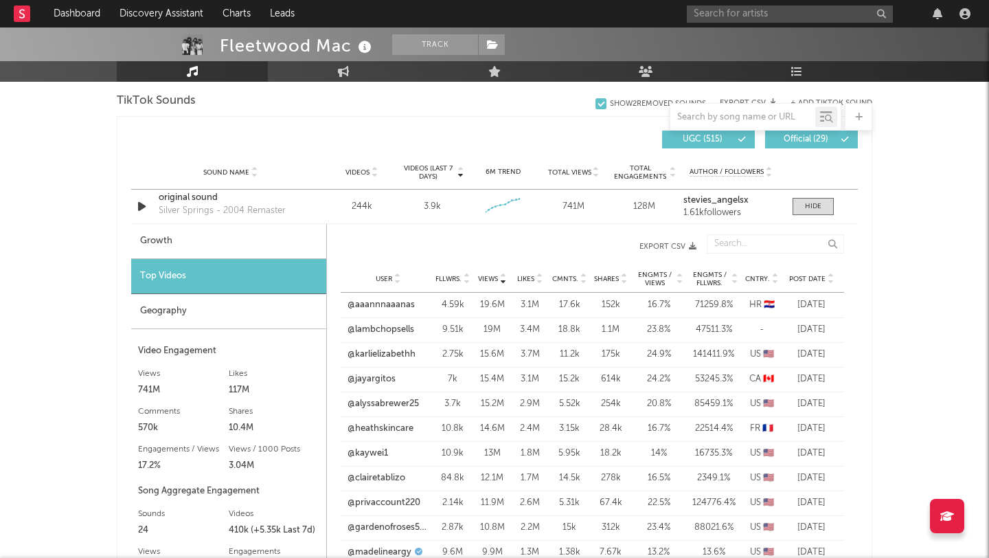
click at [824, 275] on span "Post Date" at bounding box center [807, 279] width 36 height 8
click at [823, 275] on span "Post Date" at bounding box center [807, 279] width 36 height 8
click at [399, 302] on link "@stevies_angelsx" at bounding box center [384, 305] width 73 height 14
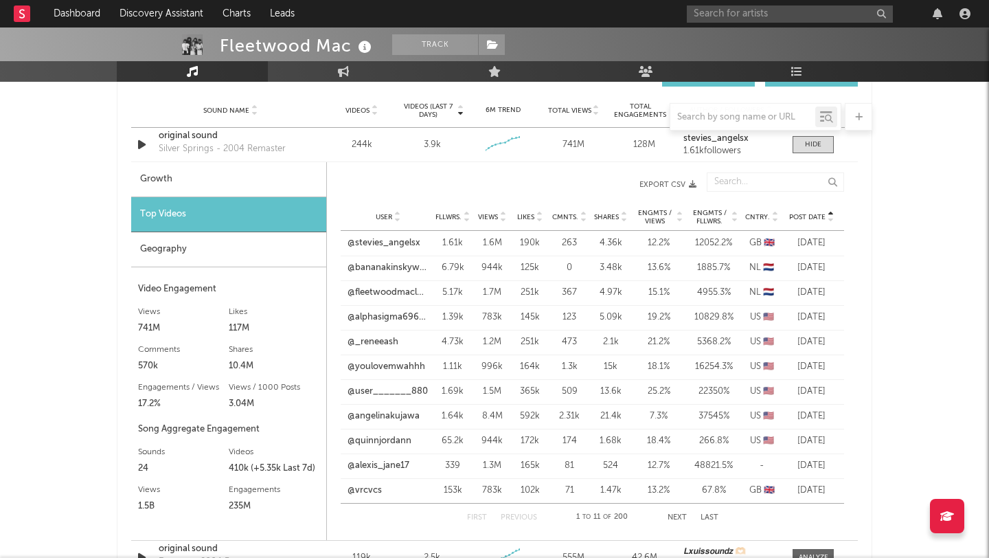
scroll to position [991, 0]
click at [384, 245] on link "@stevies_angelsx" at bounding box center [384, 245] width 73 height 14
click at [817, 220] on span "Post Date" at bounding box center [807, 218] width 36 height 8
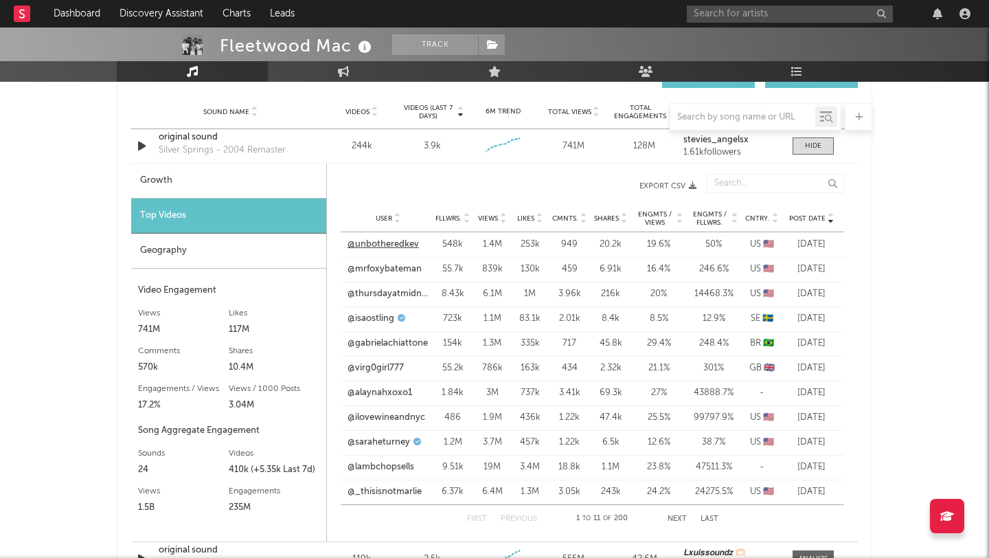
click at [382, 244] on link "@unbotheredkev" at bounding box center [383, 245] width 71 height 14
click at [813, 145] on div at bounding box center [813, 146] width 16 height 10
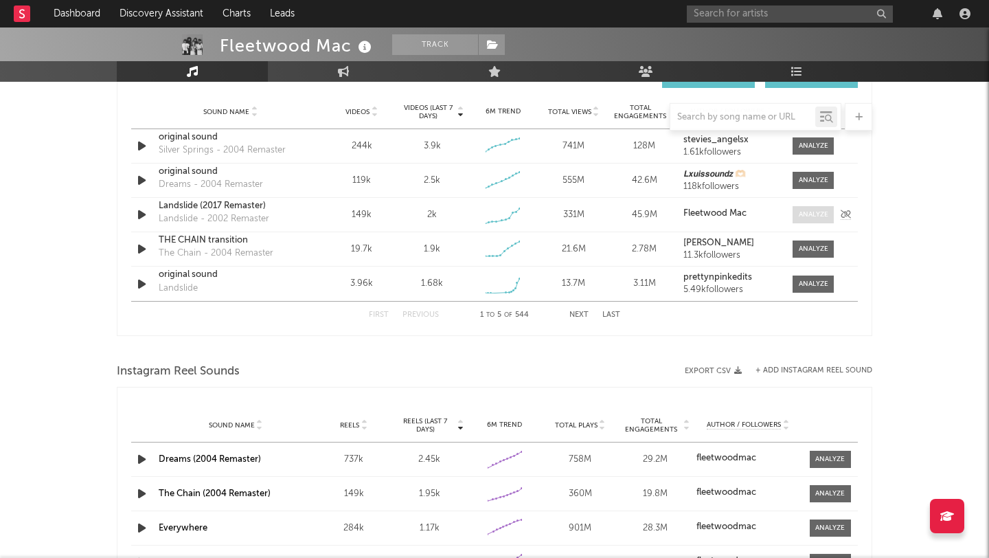
click at [806, 214] on div at bounding box center [814, 215] width 30 height 10
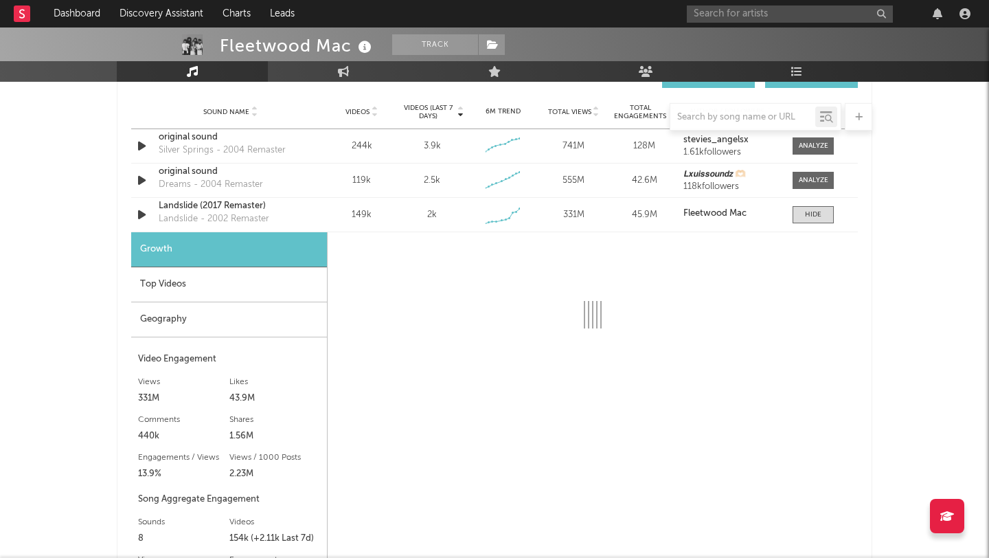
click at [199, 293] on div "Top Videos" at bounding box center [229, 284] width 196 height 35
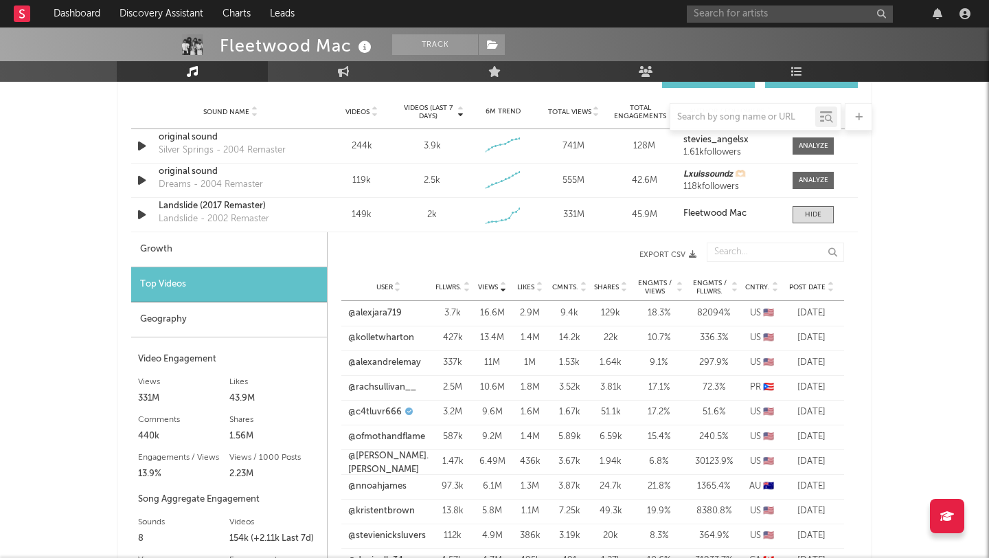
click at [817, 284] on span "Post Date" at bounding box center [807, 287] width 36 height 8
click at [390, 314] on link "@raleighwanderlust" at bounding box center [388, 313] width 81 height 14
click at [383, 340] on link "@alexjara719" at bounding box center [375, 338] width 54 height 14
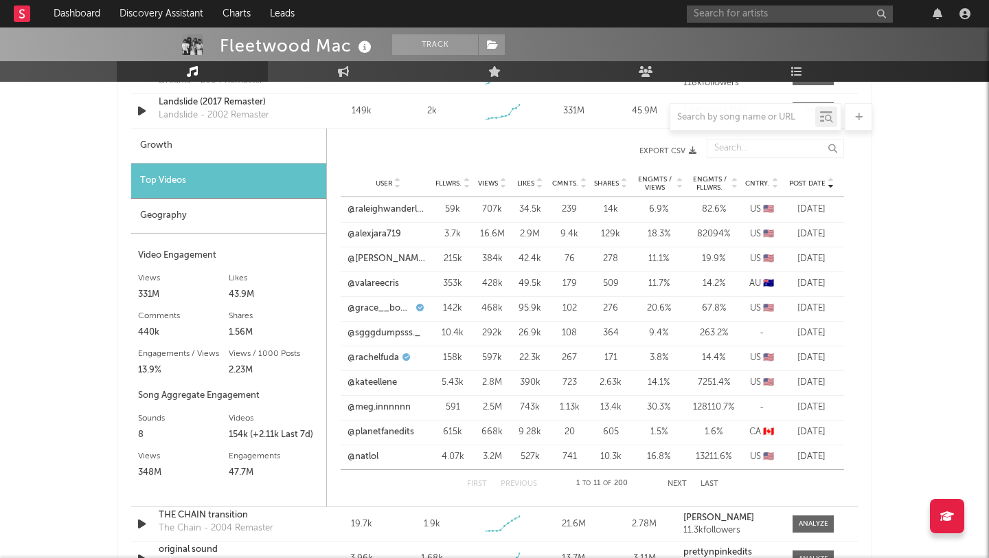
scroll to position [1102, 0]
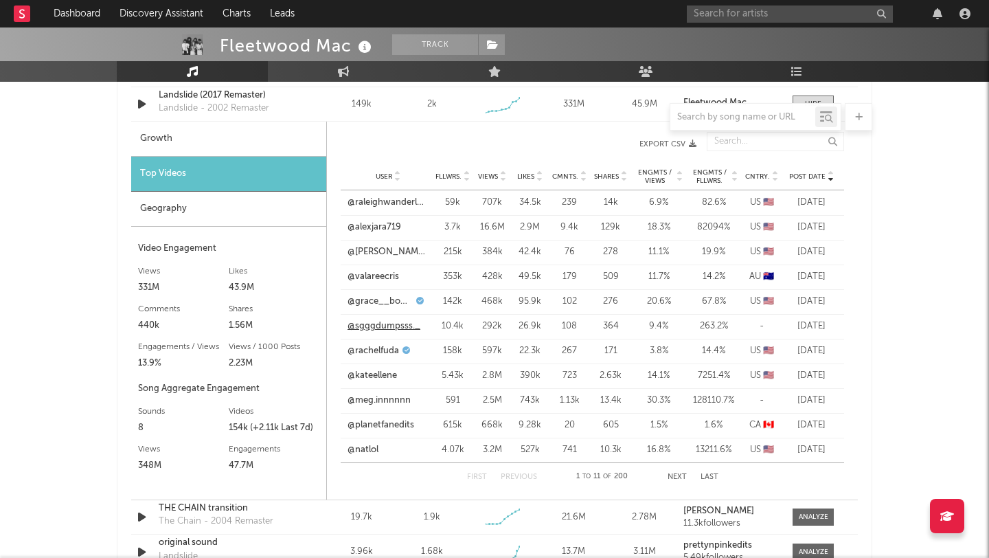
click at [372, 329] on link "@sgggdumpsss._" at bounding box center [384, 326] width 73 height 14
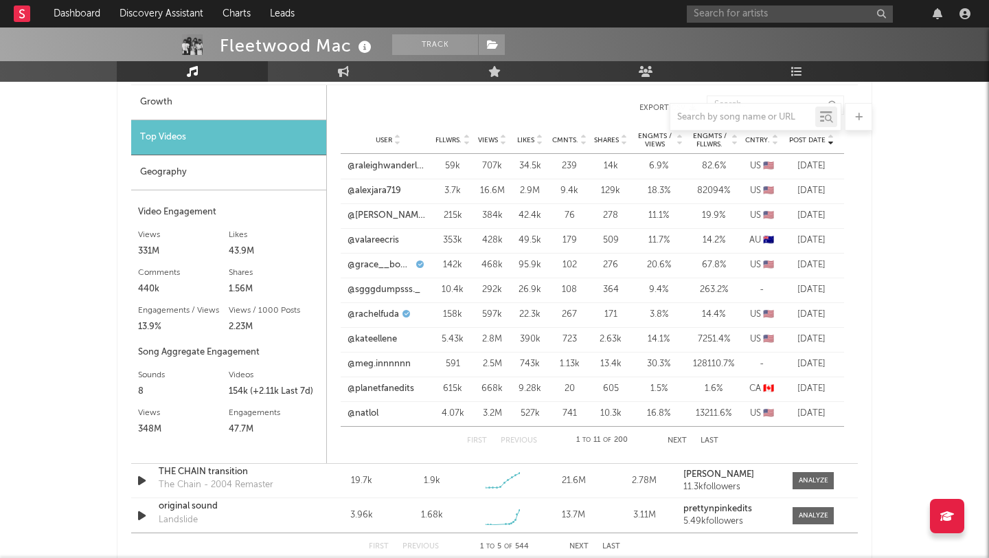
scroll to position [1140, 0]
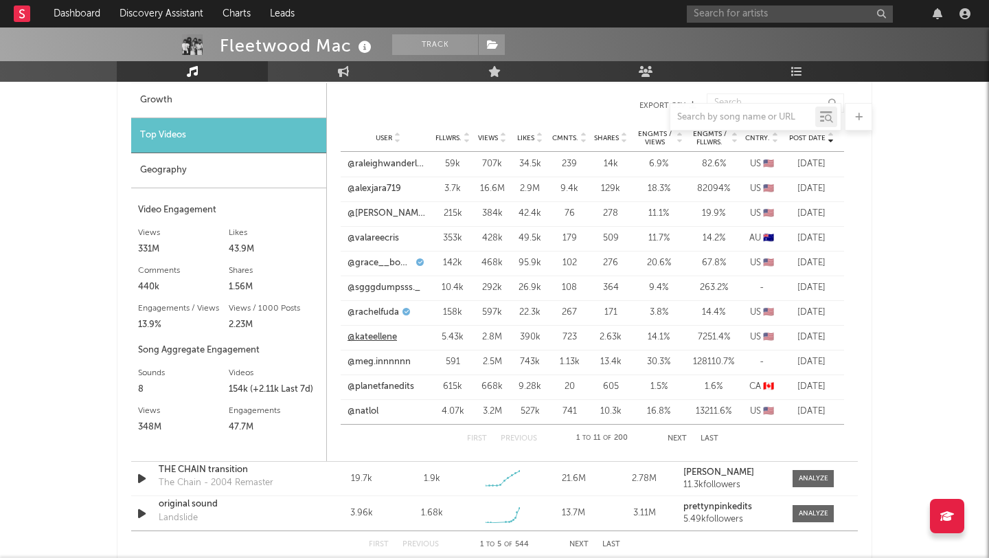
click at [357, 339] on link "@kateellene" at bounding box center [372, 337] width 49 height 14
click at [374, 362] on link "@meg.innnnnn" at bounding box center [379, 362] width 63 height 14
click at [362, 406] on link "@natlol" at bounding box center [363, 412] width 31 height 14
click at [363, 416] on link "@natlol" at bounding box center [363, 412] width 31 height 14
click at [675, 438] on button "Next" at bounding box center [677, 439] width 19 height 8
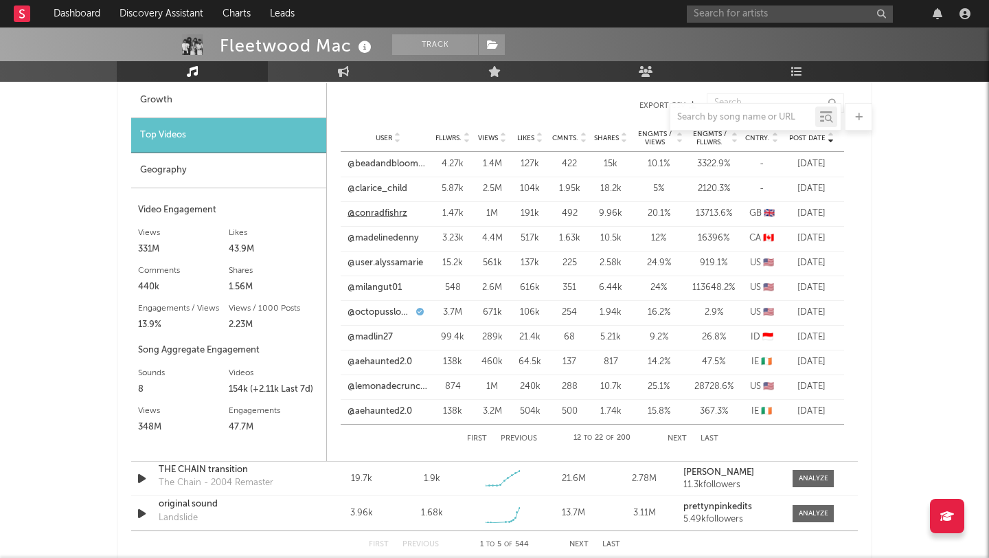
click at [378, 212] on link "@conradfishrz" at bounding box center [378, 214] width 60 height 14
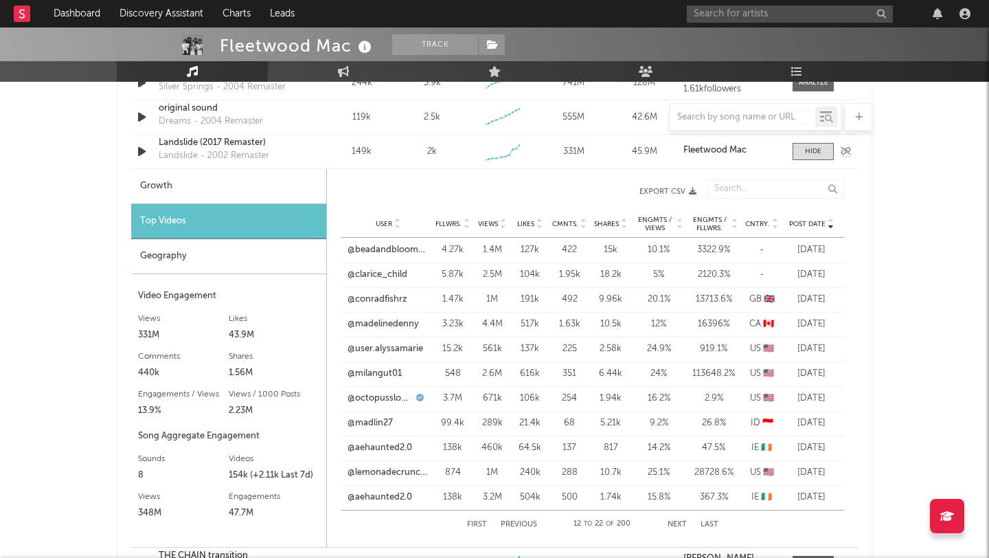
click at [208, 147] on div "Landslide (2017 Remaster)" at bounding box center [231, 143] width 144 height 14
